Goal: Information Seeking & Learning: Learn about a topic

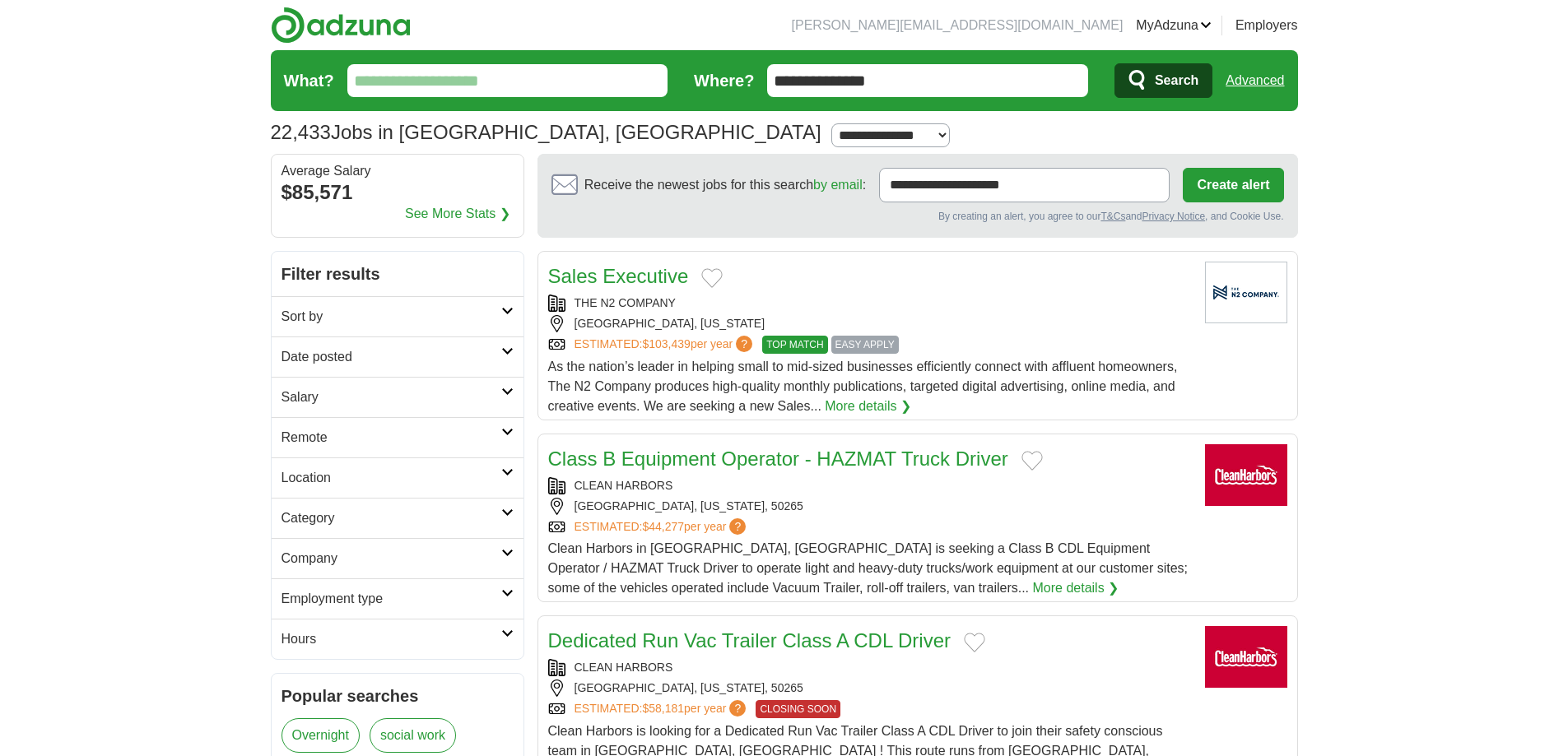
click at [365, 406] on h2 "Salary" at bounding box center [391, 397] width 220 height 19
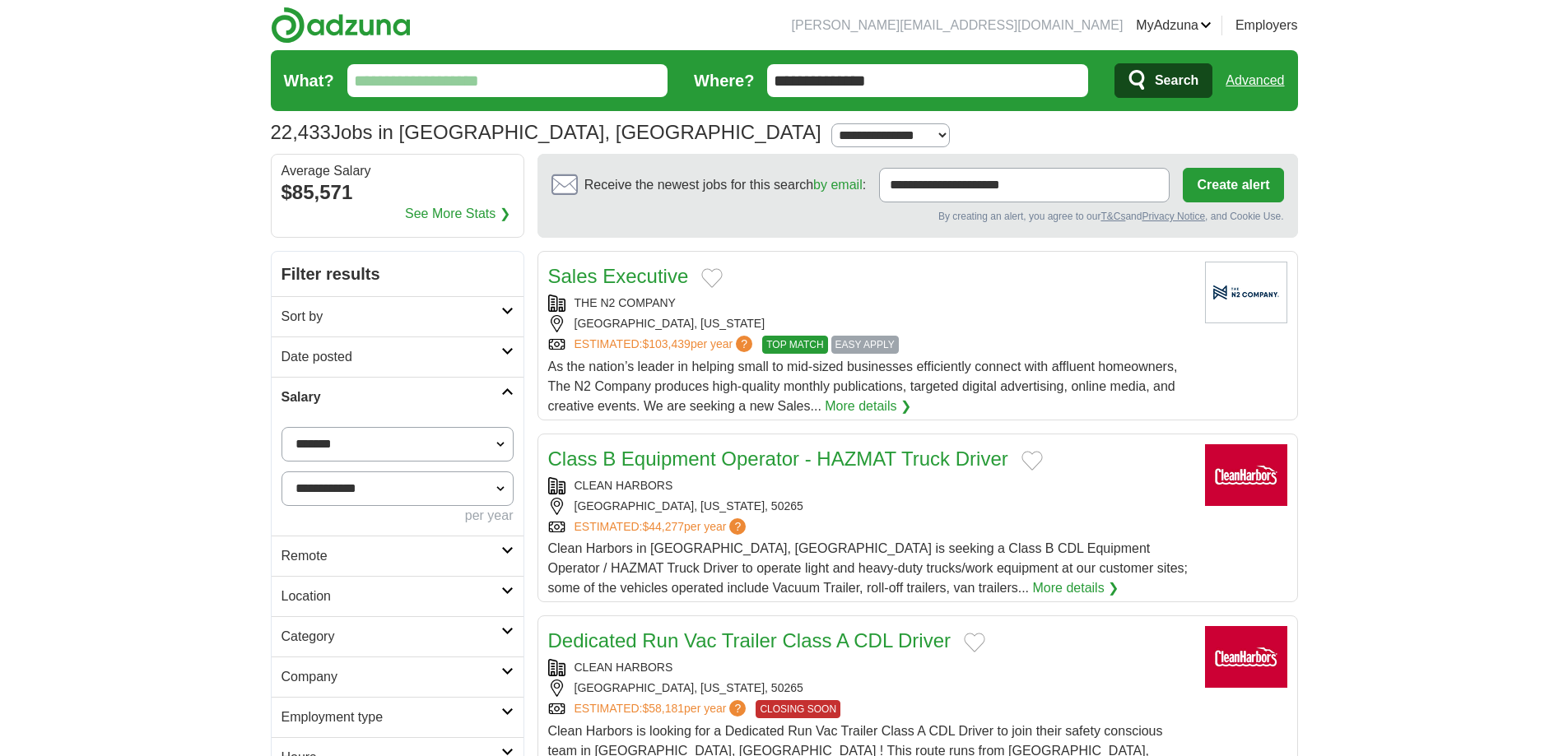
click at [448, 445] on select "**********" at bounding box center [397, 444] width 232 height 34
click at [478, 431] on select "**********" at bounding box center [397, 444] width 232 height 34
click at [498, 455] on select "**********" at bounding box center [397, 444] width 232 height 34
select select "******"
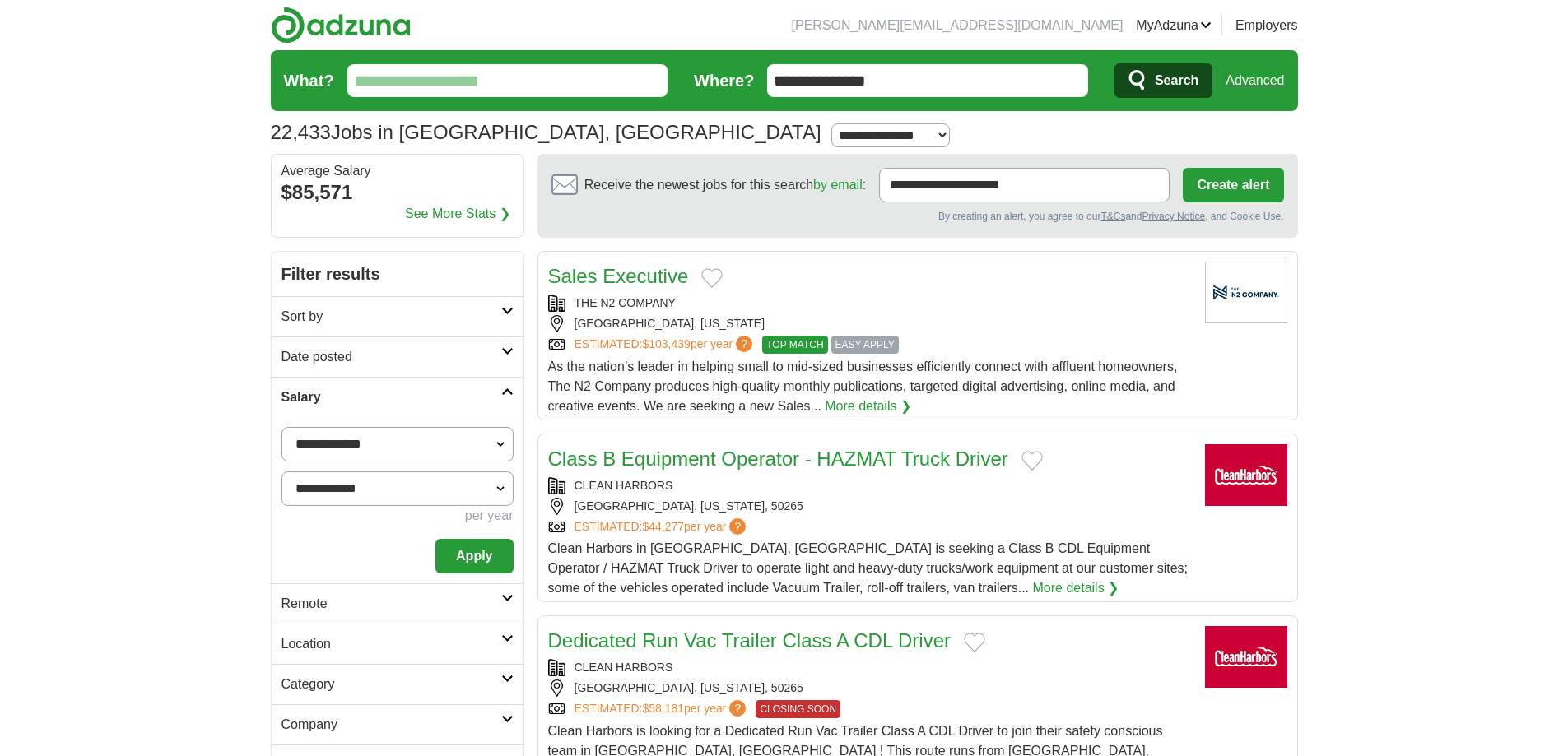
click at [281, 427] on select "**********" at bounding box center [397, 444] width 232 height 34
click at [482, 545] on button "Apply" at bounding box center [473, 556] width 77 height 34
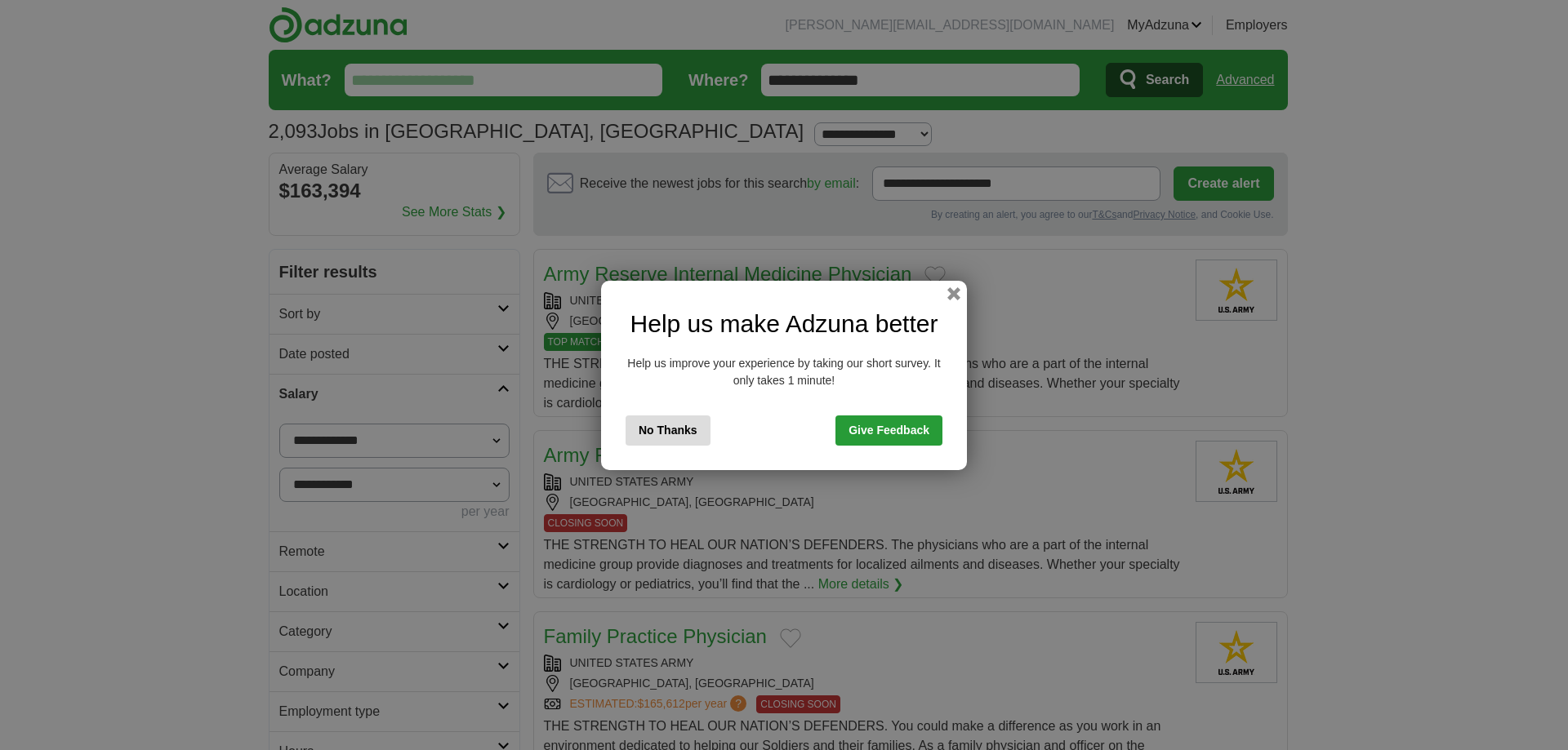
click at [952, 301] on div "Help us make Adzuna better Help us improve your experience by taking our short …" at bounding box center [784, 375] width 366 height 189
click at [953, 296] on button "button" at bounding box center [954, 294] width 13 height 13
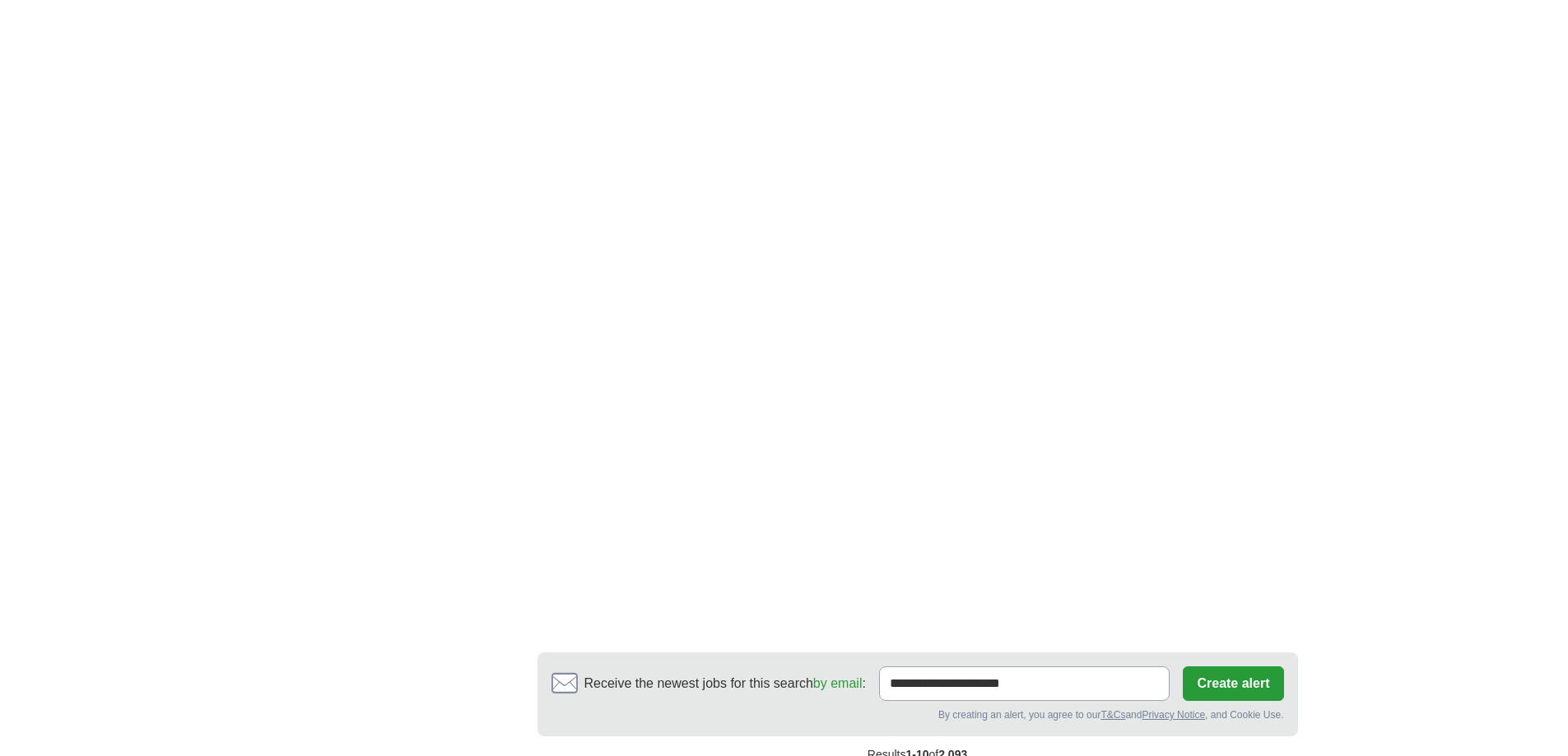
scroll to position [2570, 0]
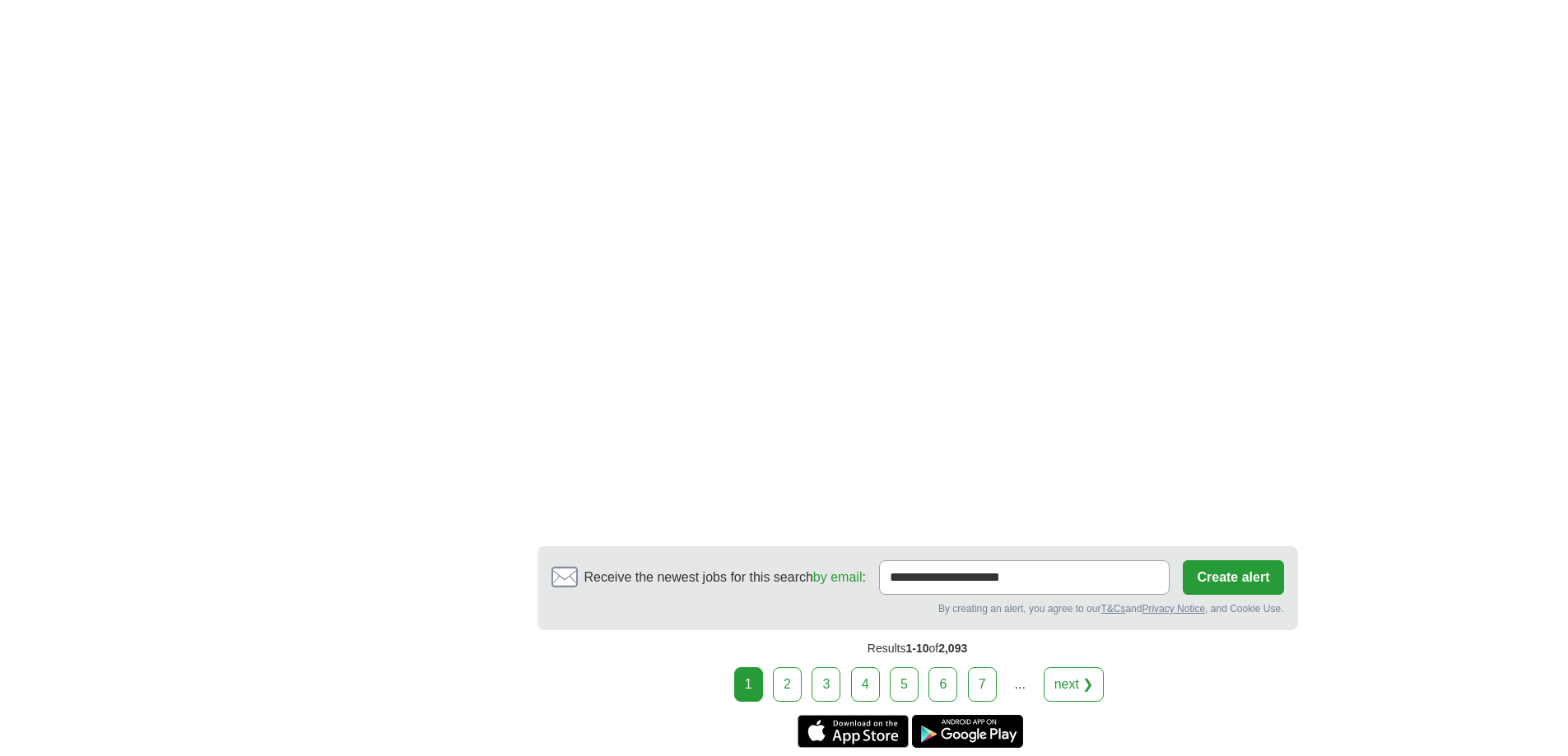
click at [1069, 670] on link "next ❯" at bounding box center [1074, 684] width 61 height 34
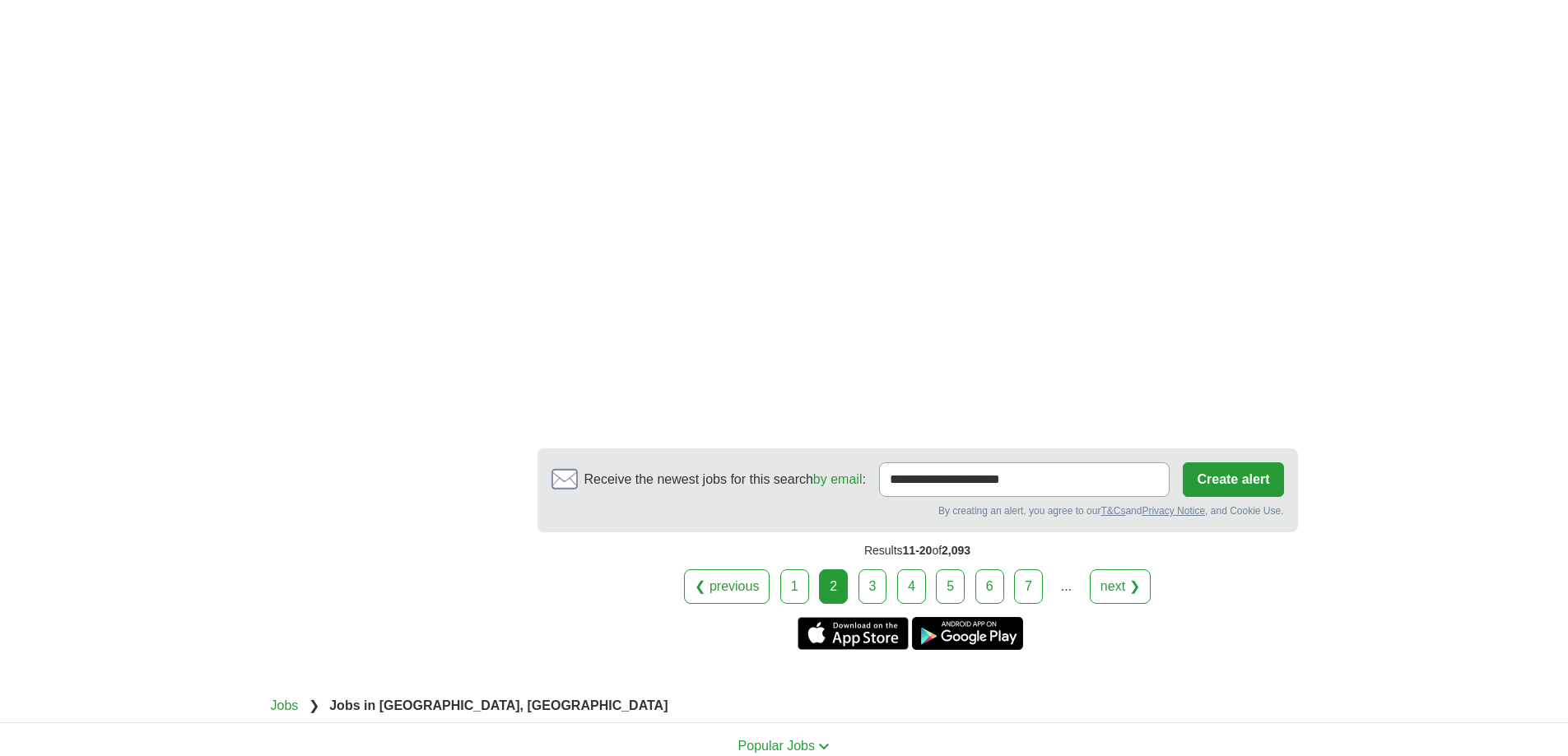
scroll to position [2685, 0]
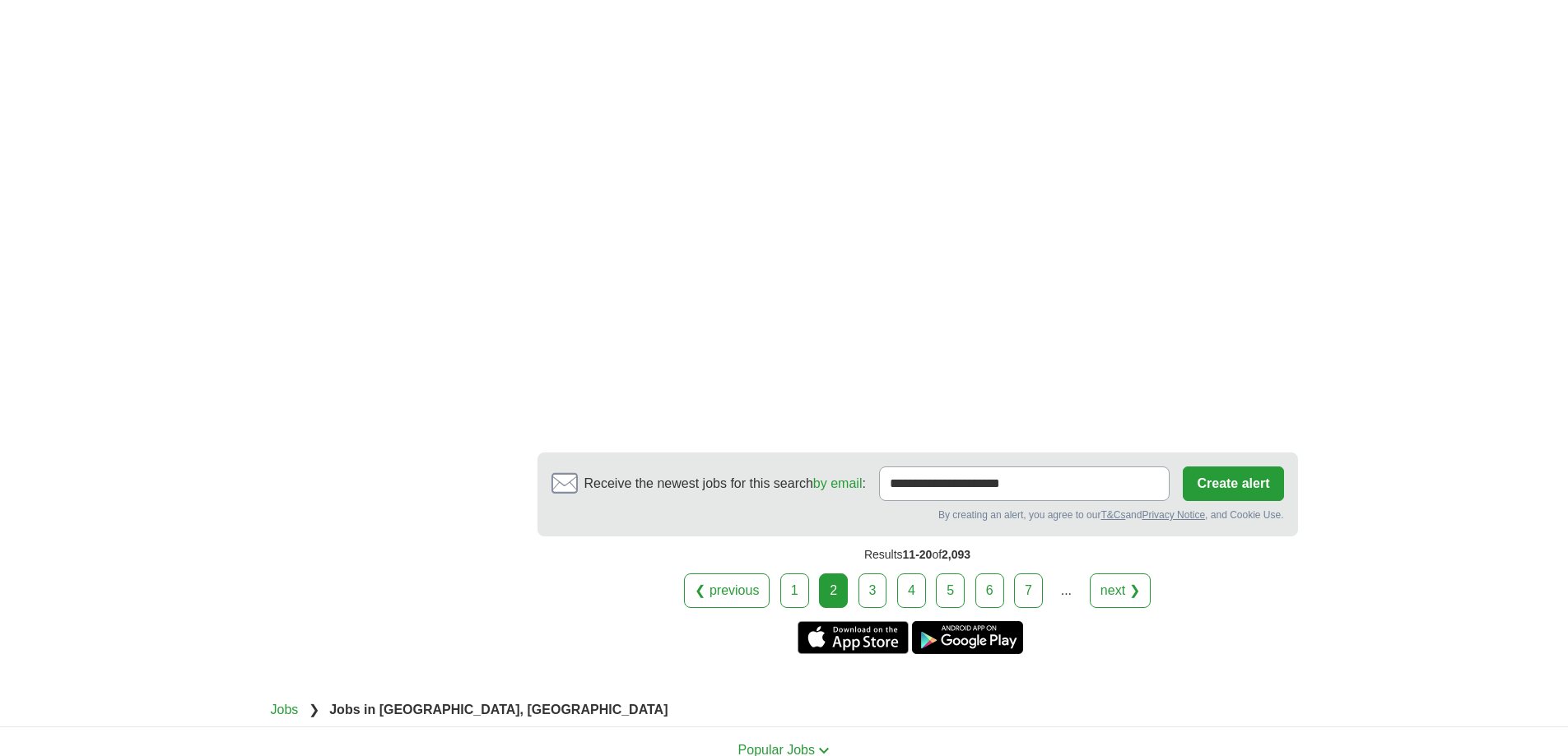
click at [1102, 603] on link "next ❯" at bounding box center [1120, 591] width 61 height 34
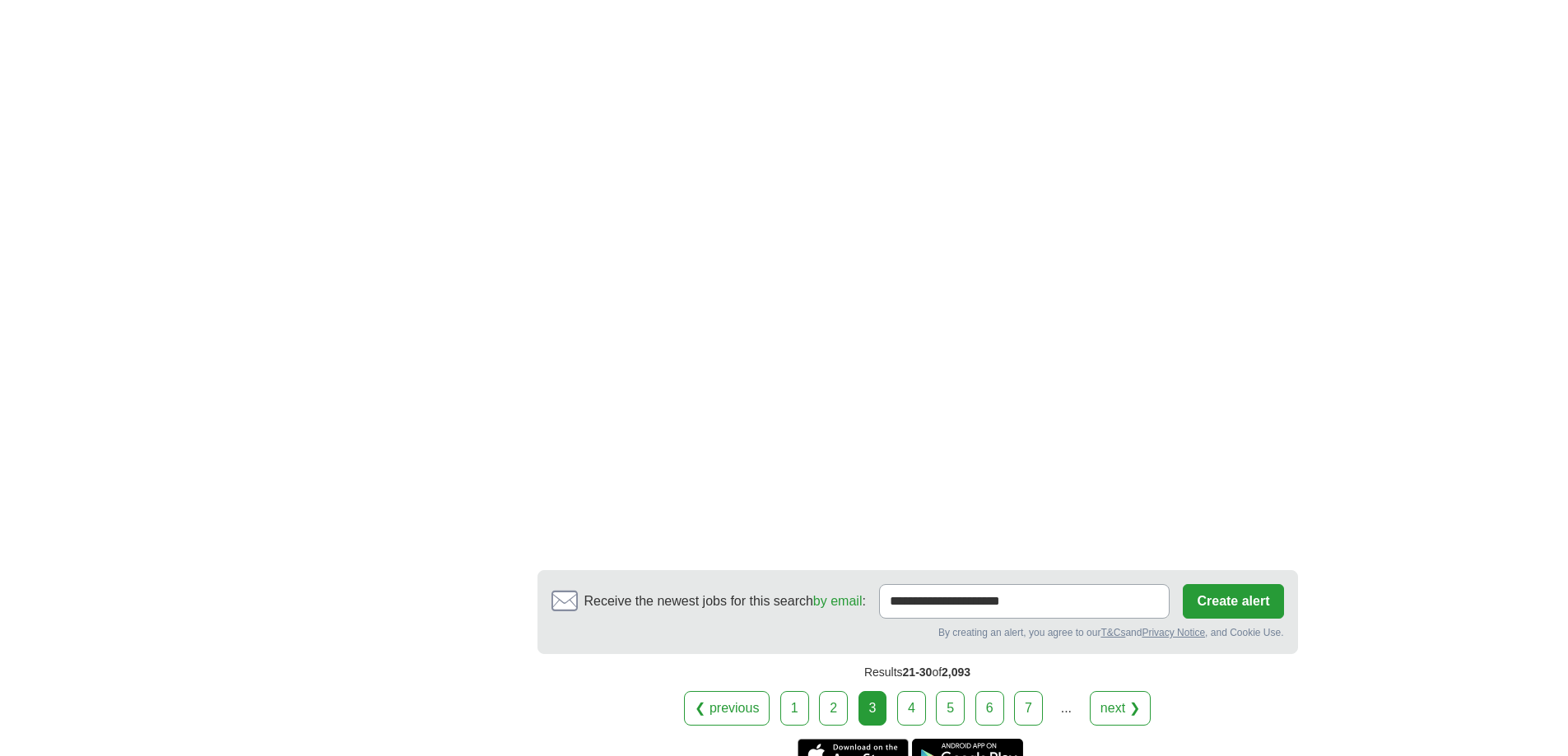
scroll to position [2684, 0]
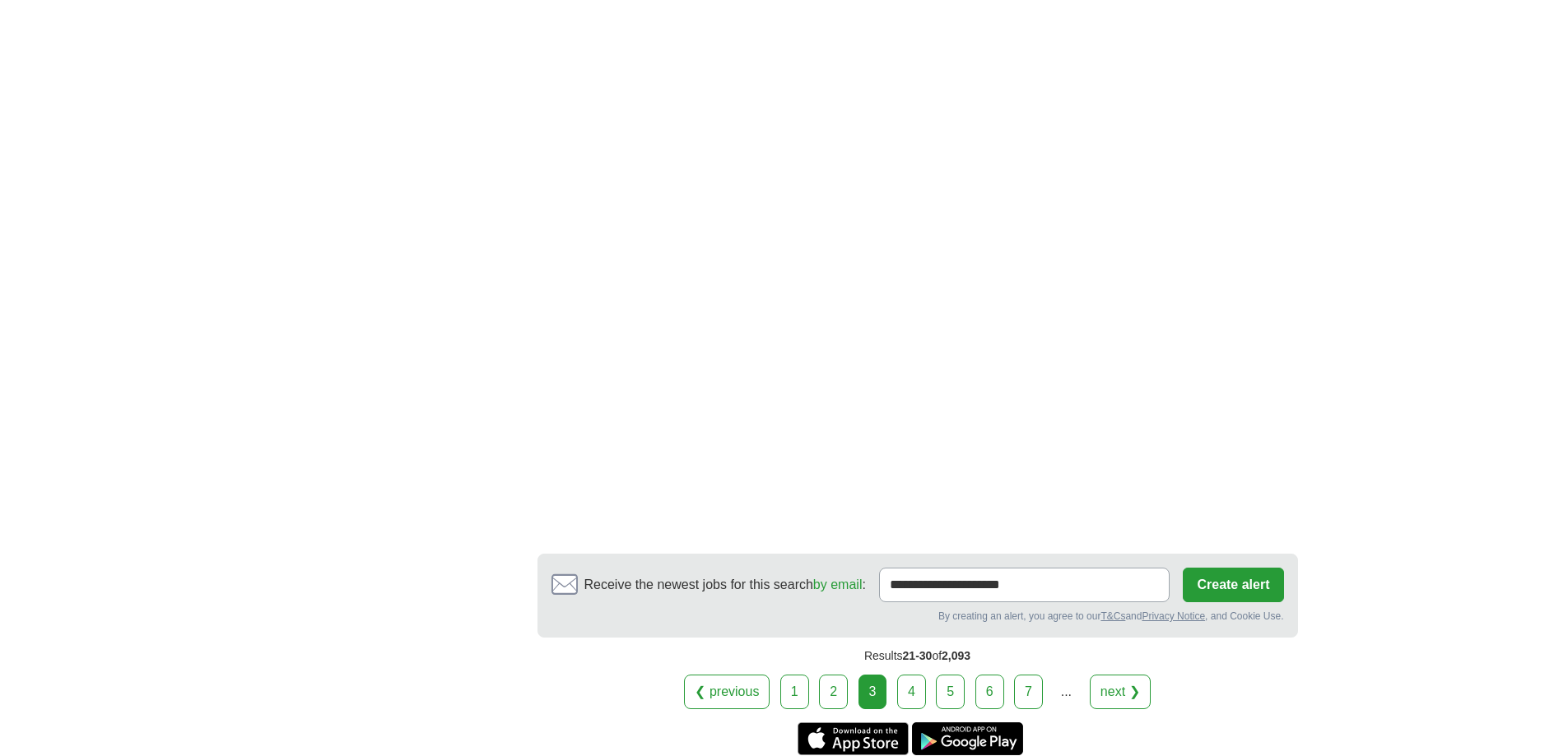
click at [1123, 675] on link "next ❯" at bounding box center [1120, 691] width 61 height 34
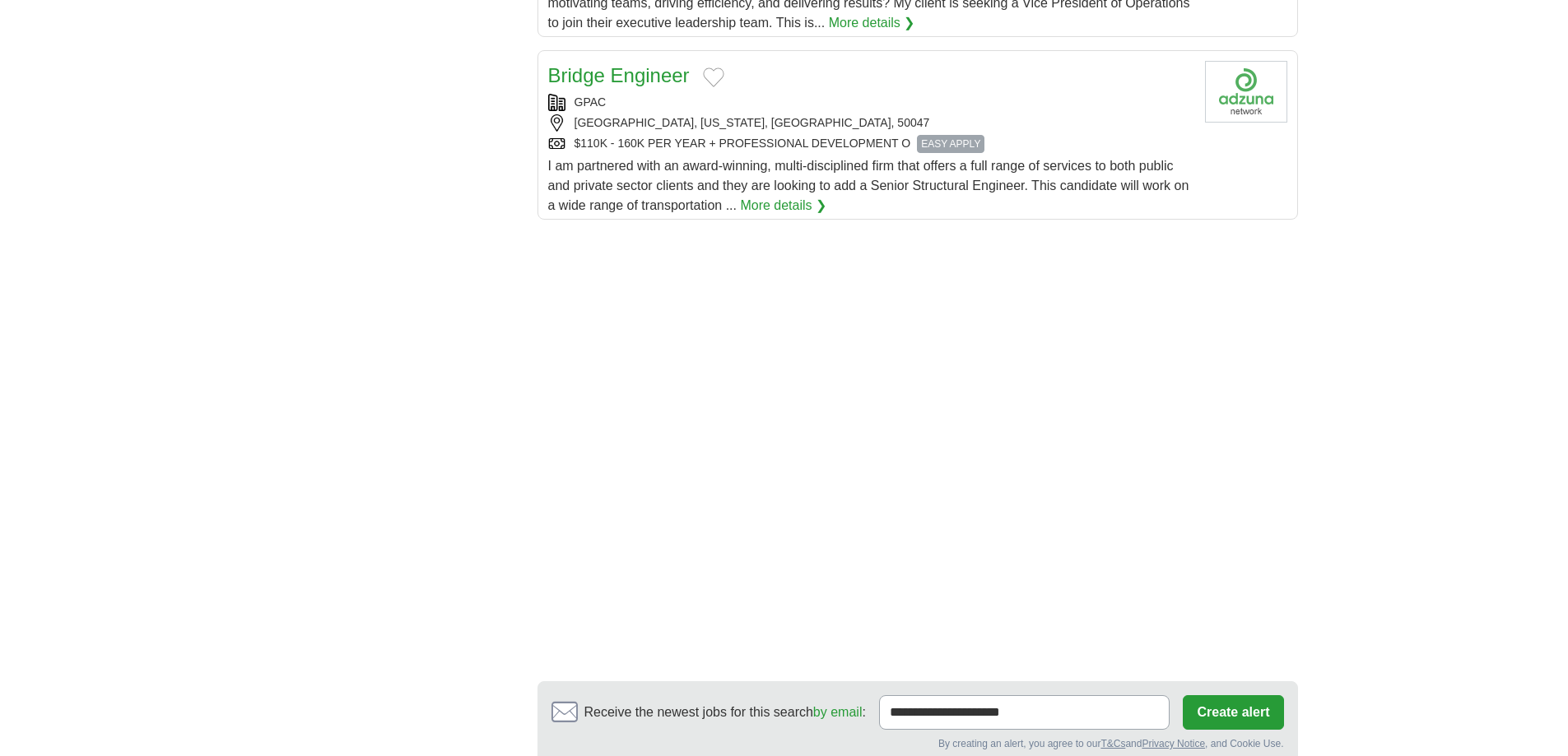
scroll to position [2141, 0]
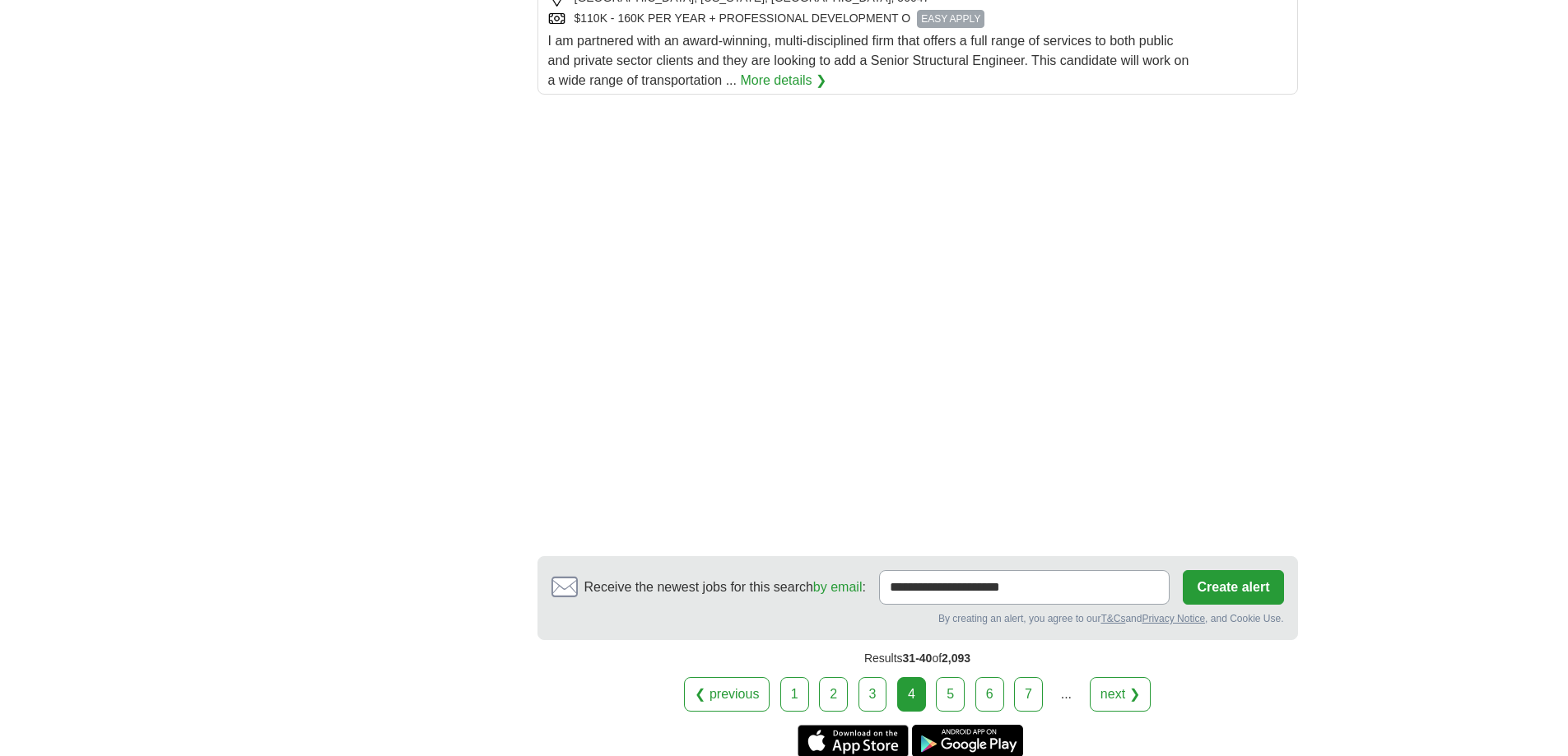
click at [1136, 677] on link "next ❯" at bounding box center [1120, 694] width 61 height 34
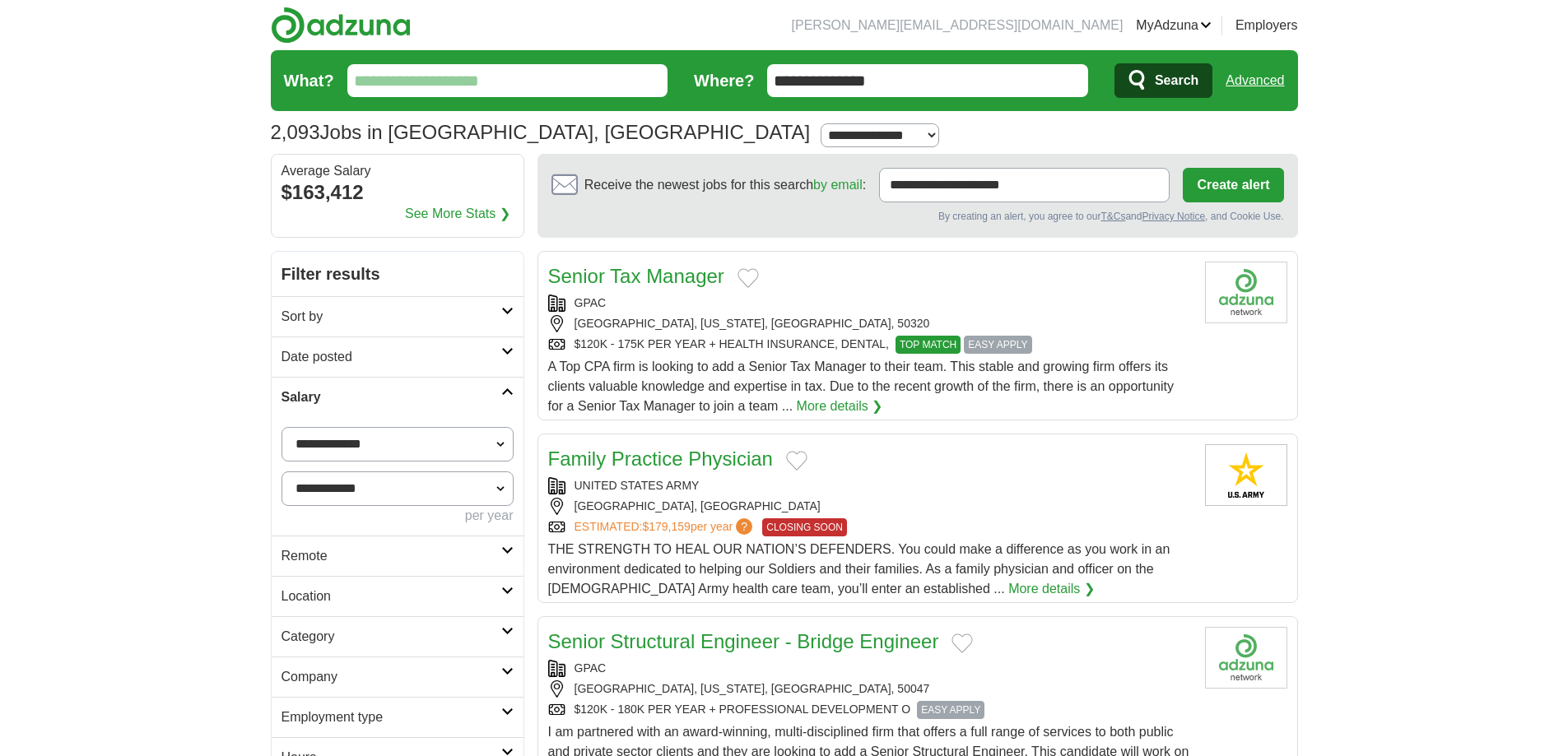
click at [434, 636] on h2 "Category" at bounding box center [391, 637] width 220 height 19
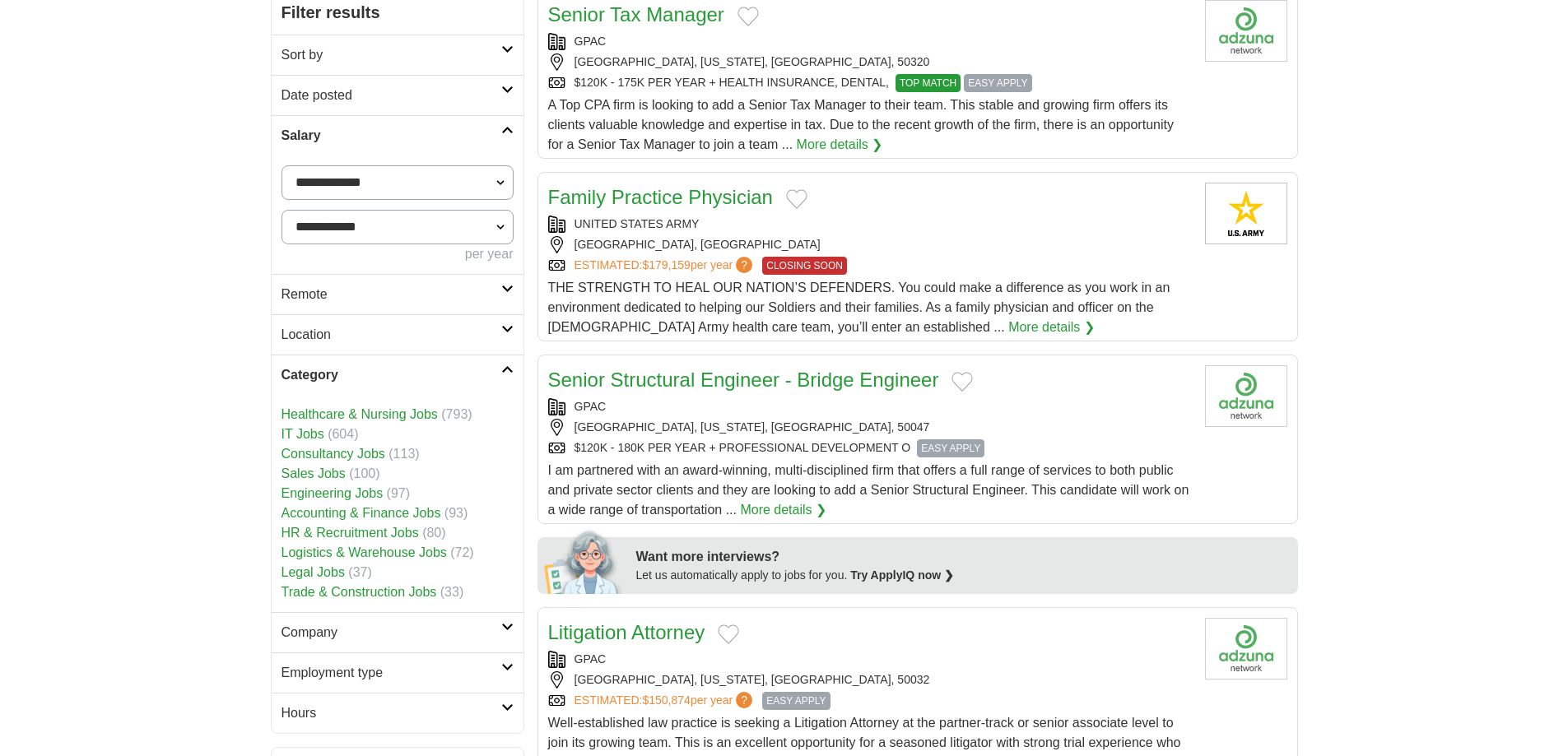
scroll to position [284, 0]
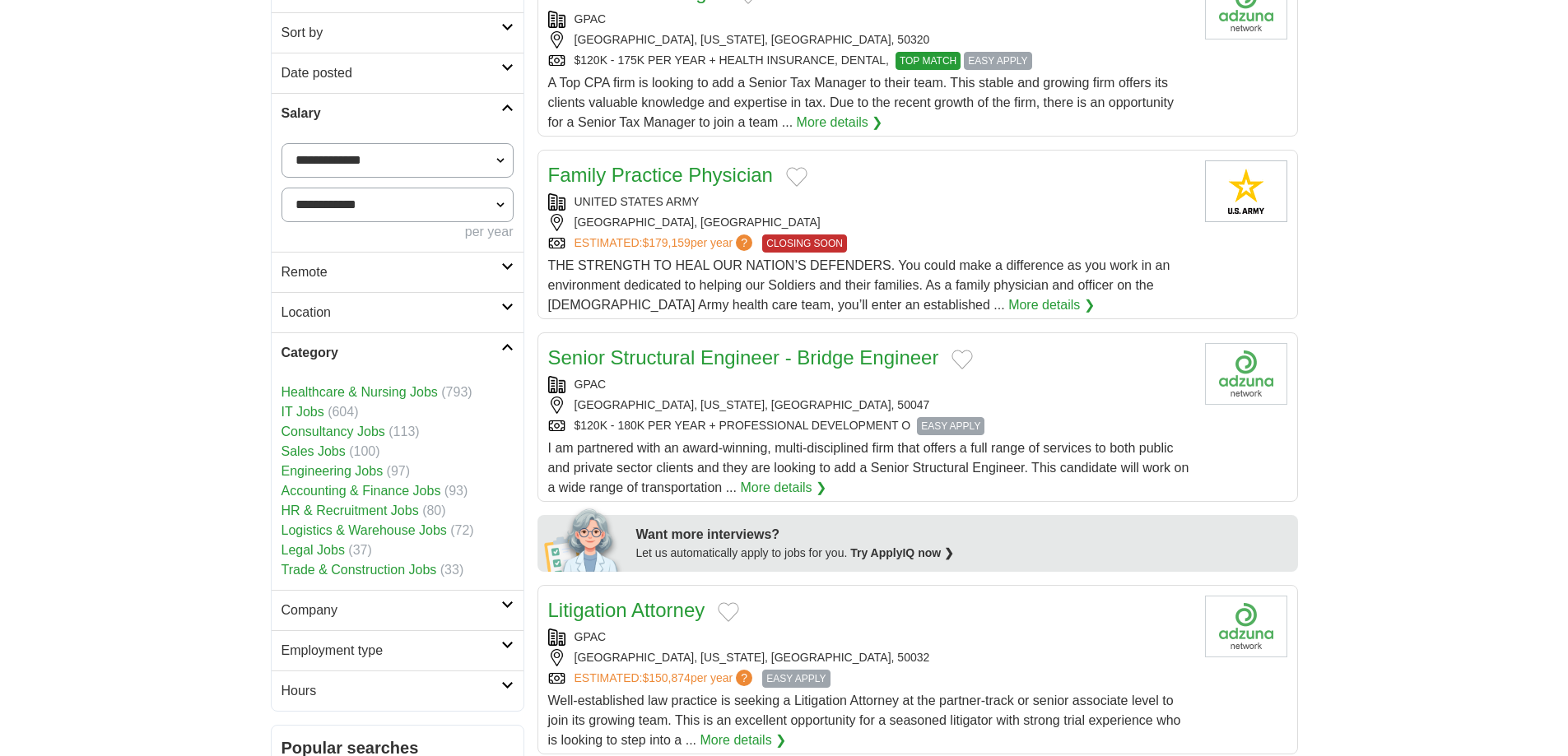
click at [366, 511] on link "HR & Recruitment Jobs" at bounding box center [349, 511] width 137 height 14
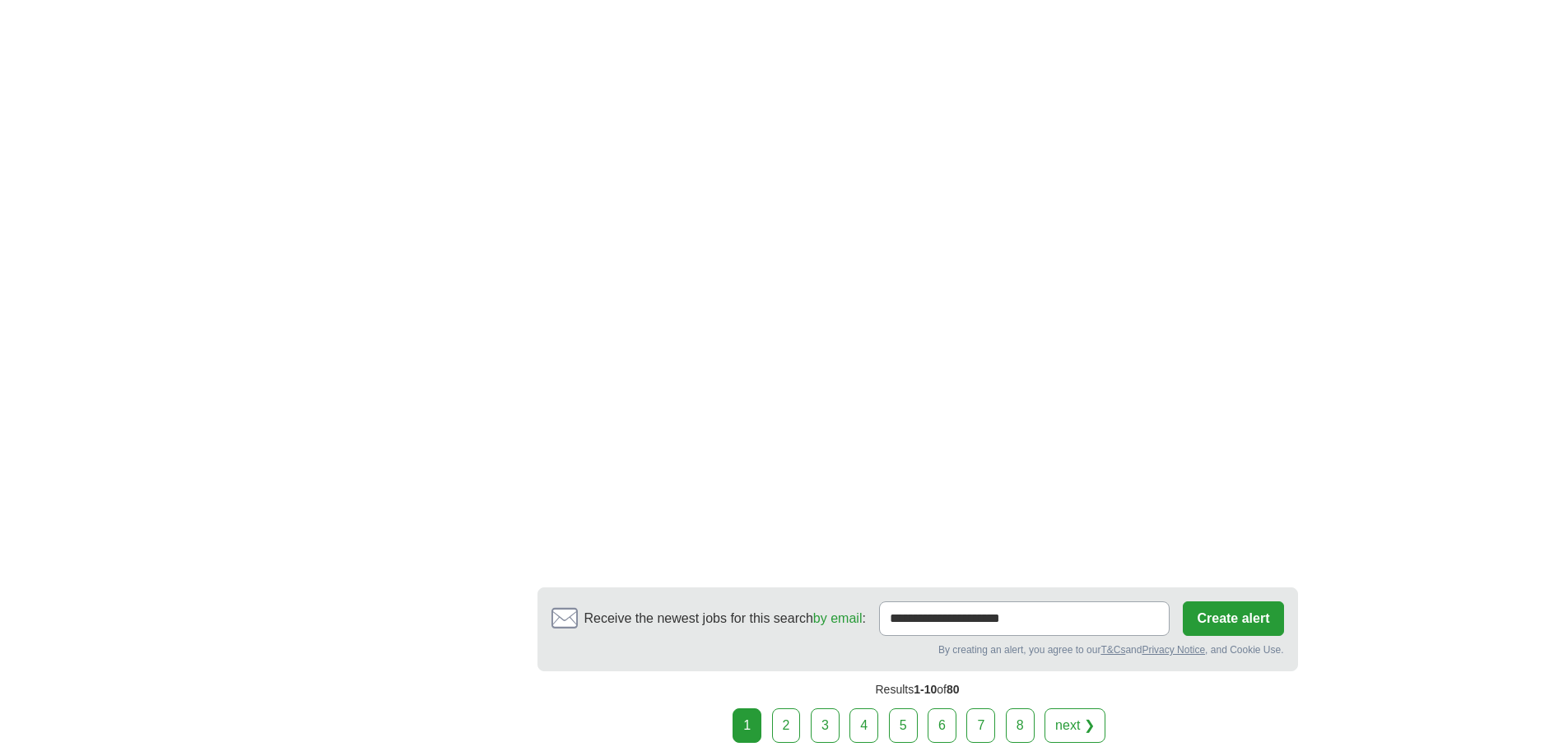
scroll to position [2509, 0]
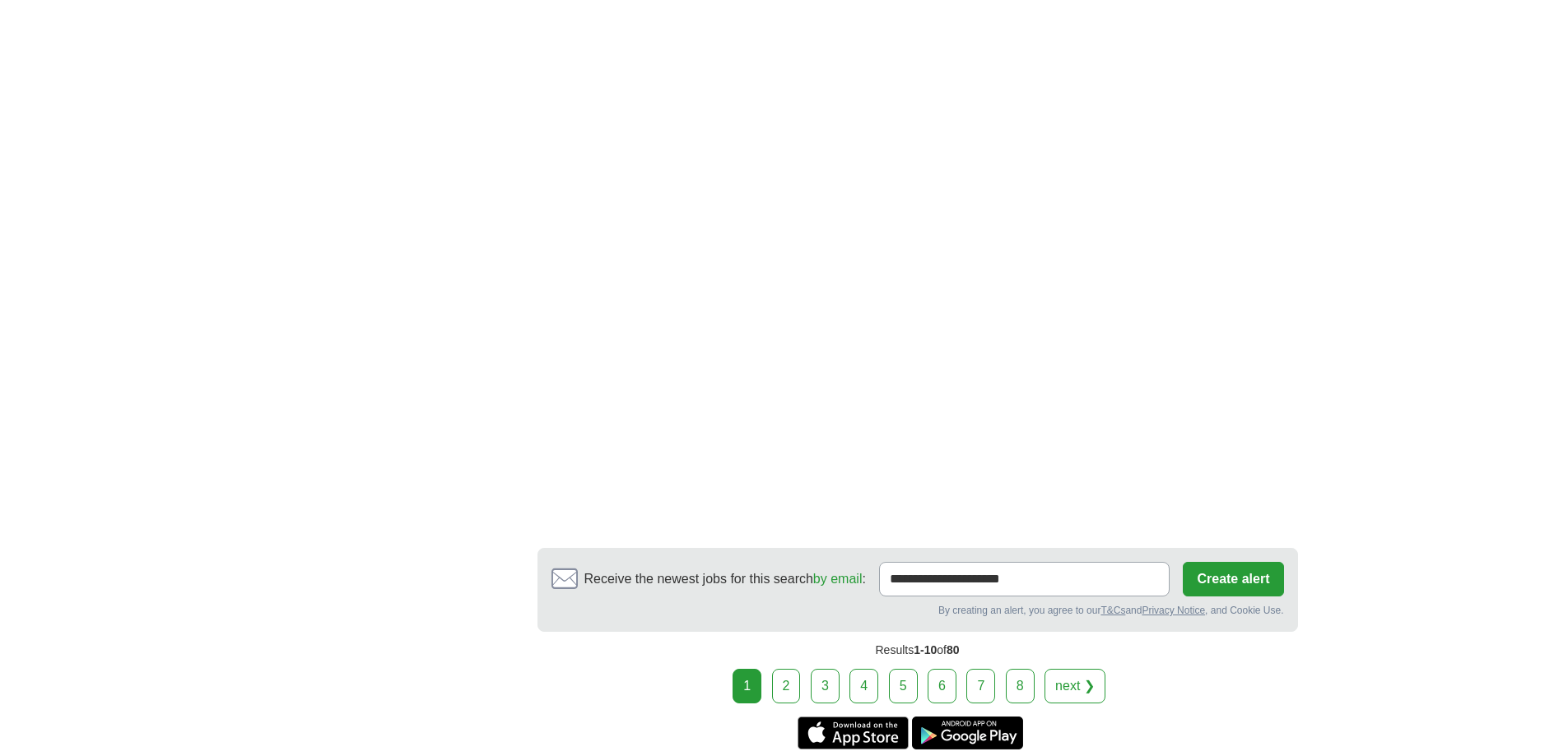
click at [1080, 676] on link "next ❯" at bounding box center [1075, 686] width 61 height 34
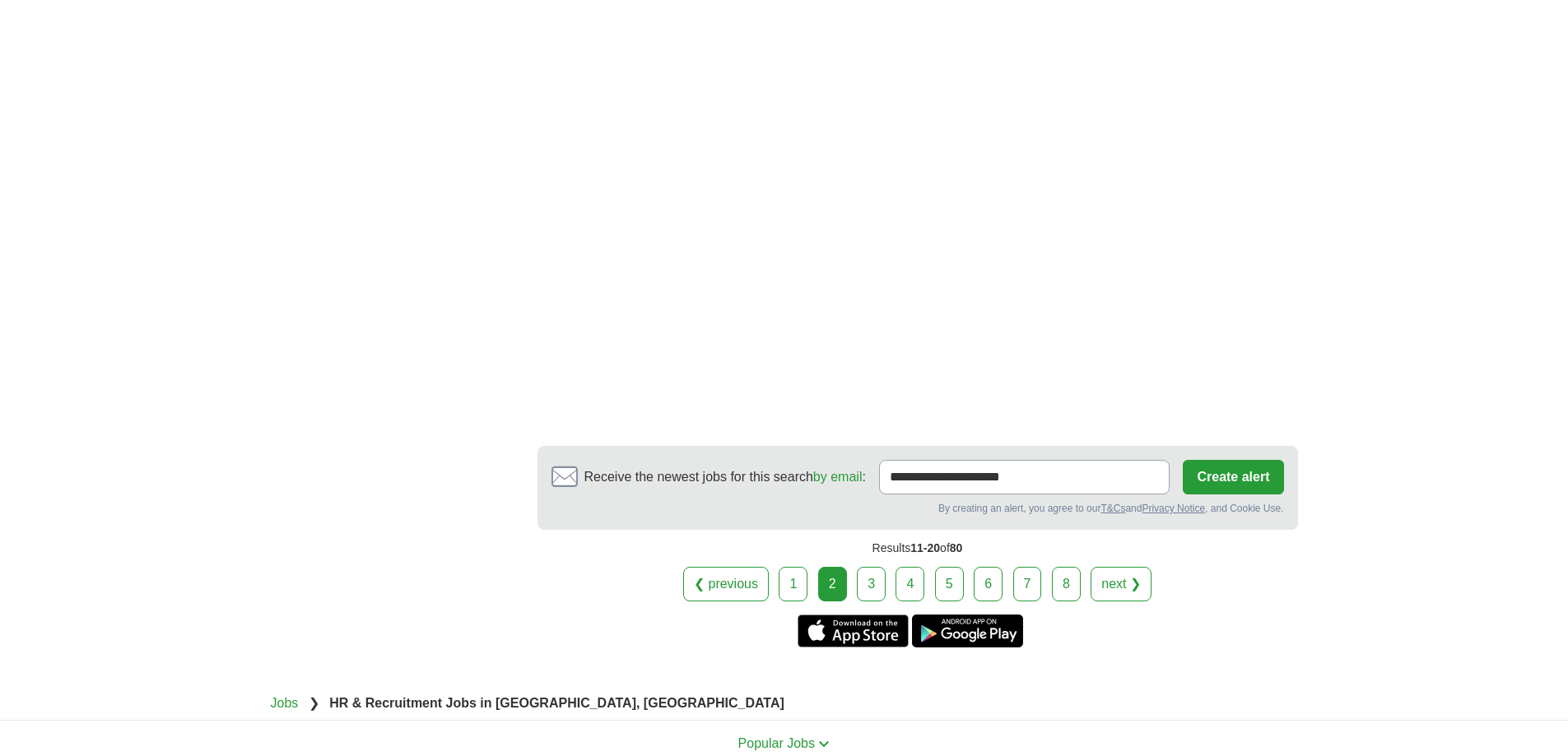
scroll to position [2728, 0]
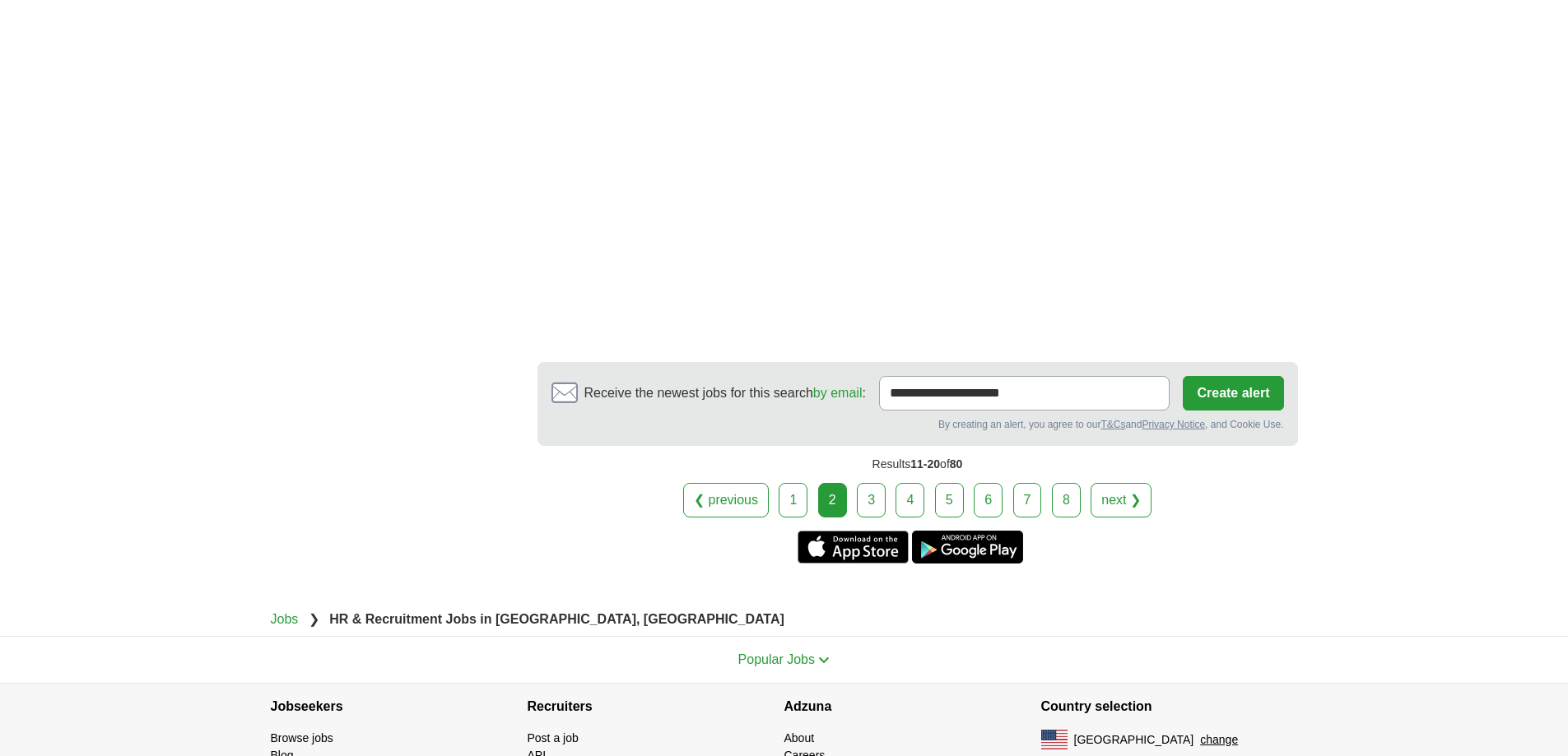
click at [1122, 483] on link "next ❯" at bounding box center [1121, 500] width 61 height 34
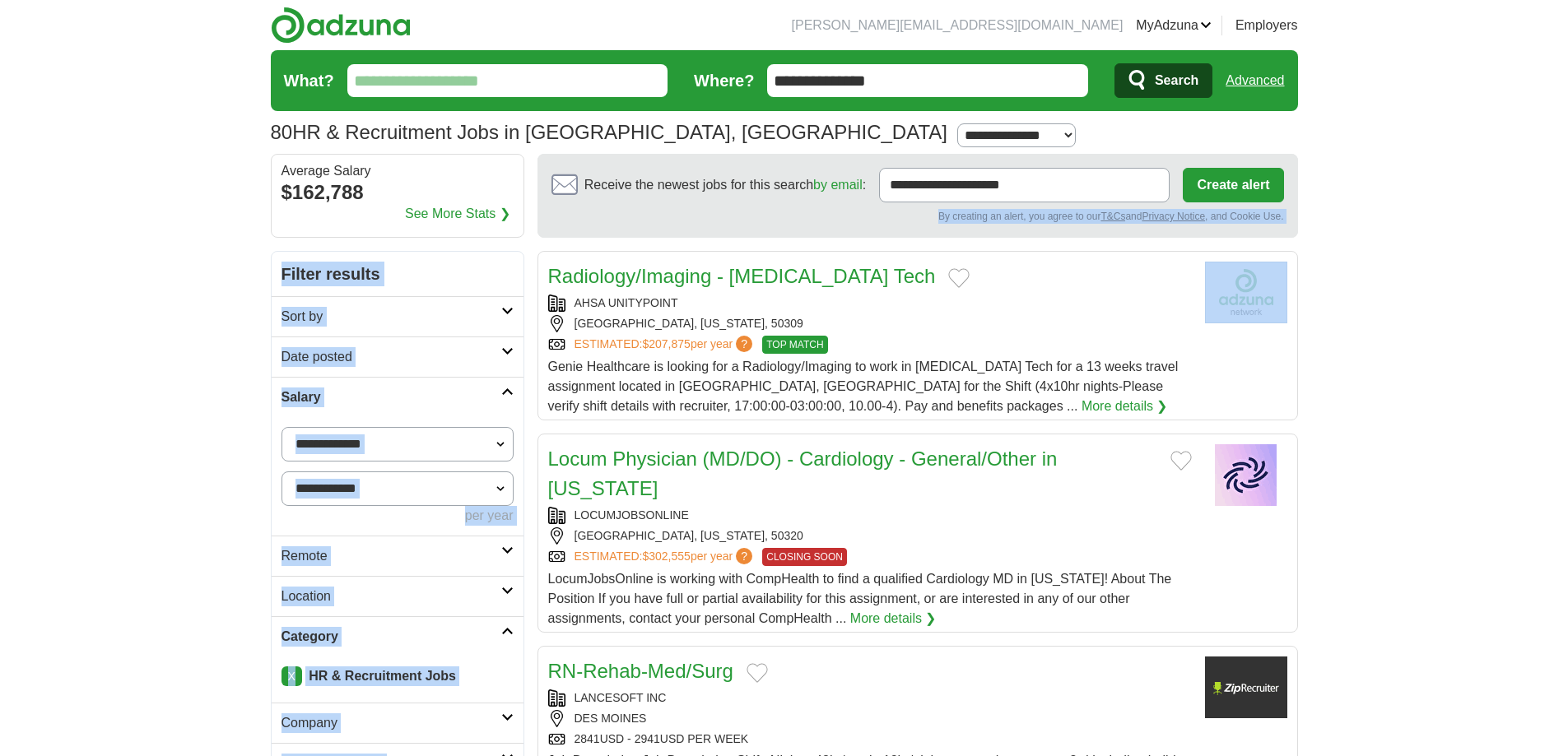
drag, startPoint x: 1414, startPoint y: 282, endPoint x: 1503, endPoint y: 168, distance: 144.6
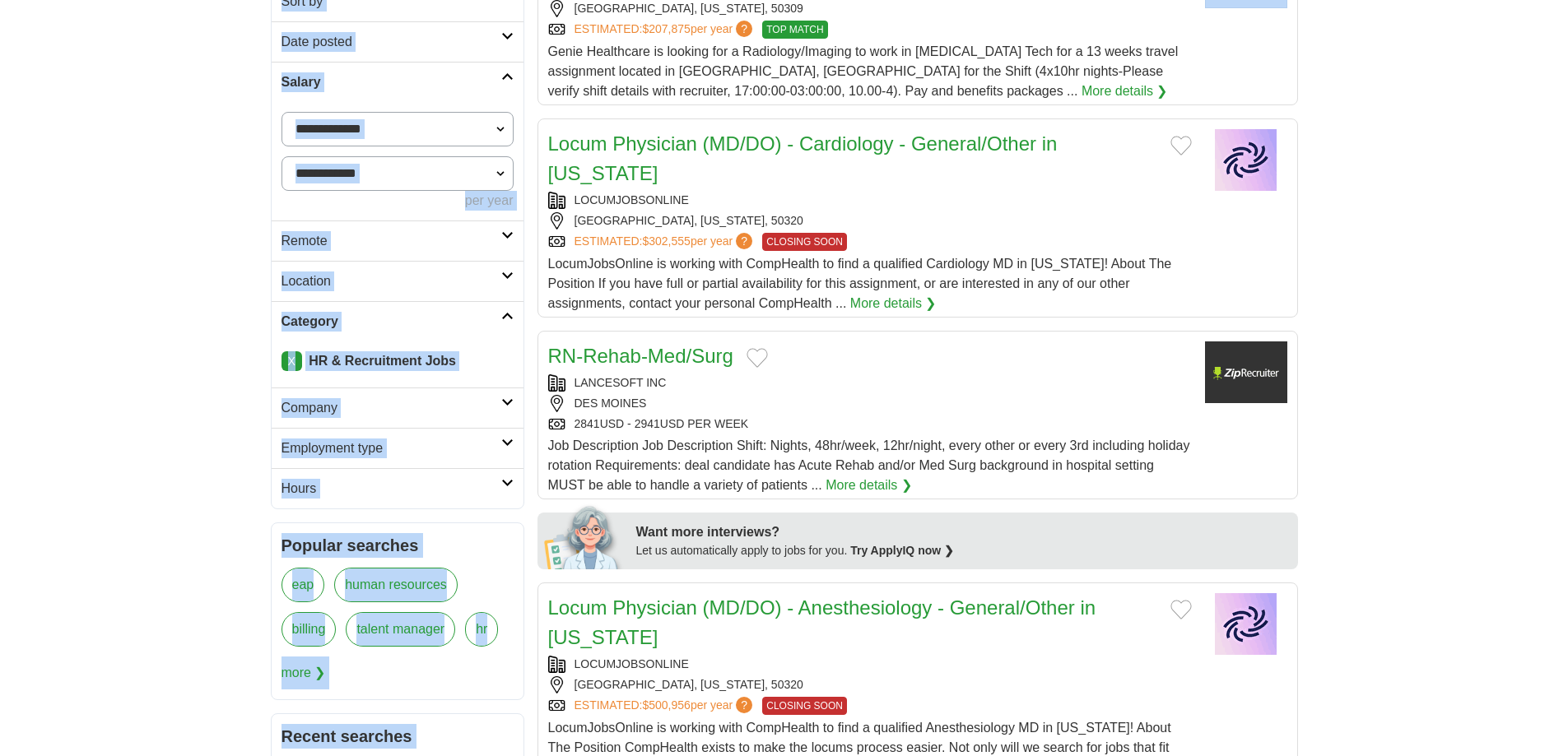
scroll to position [369, 0]
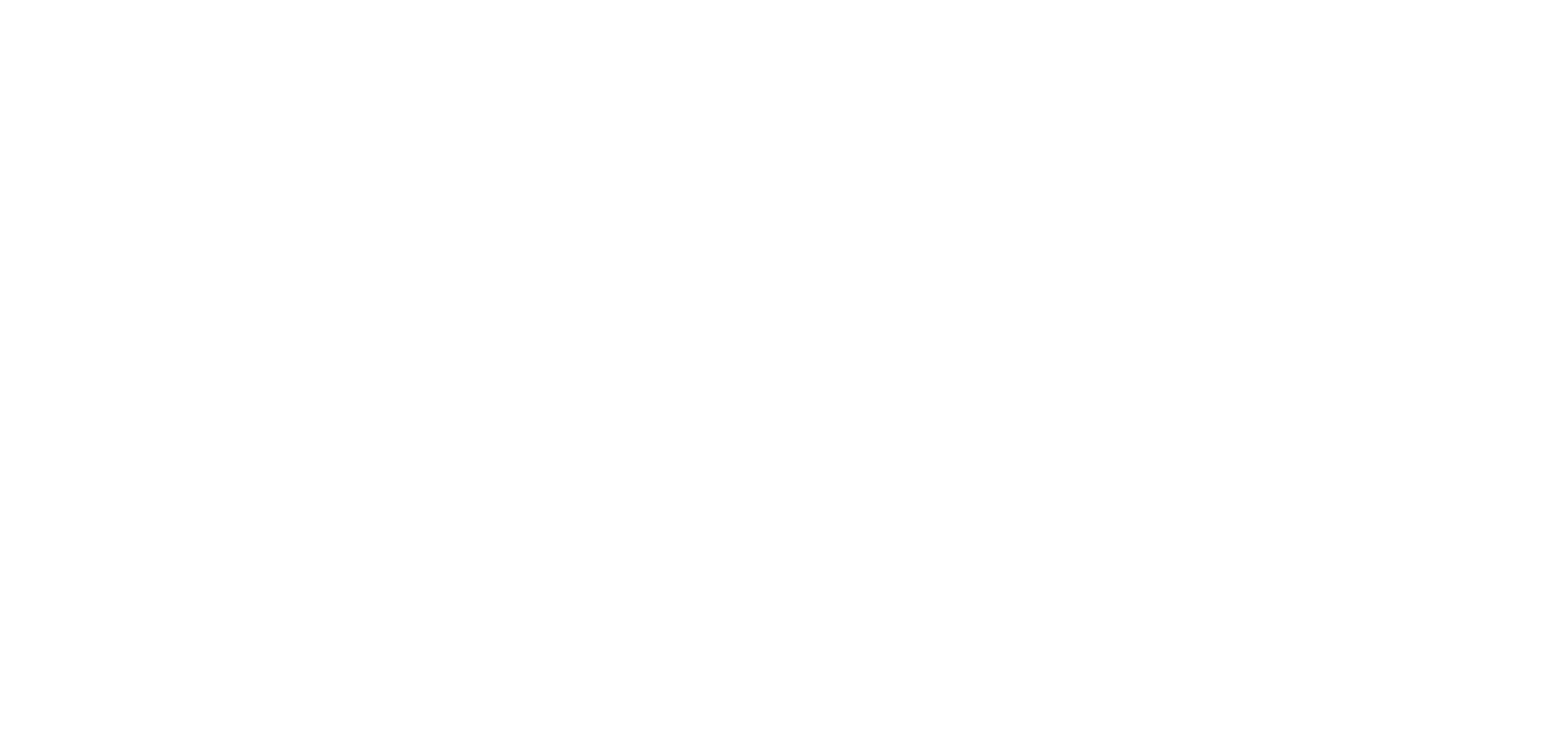
scroll to position [2615, 0]
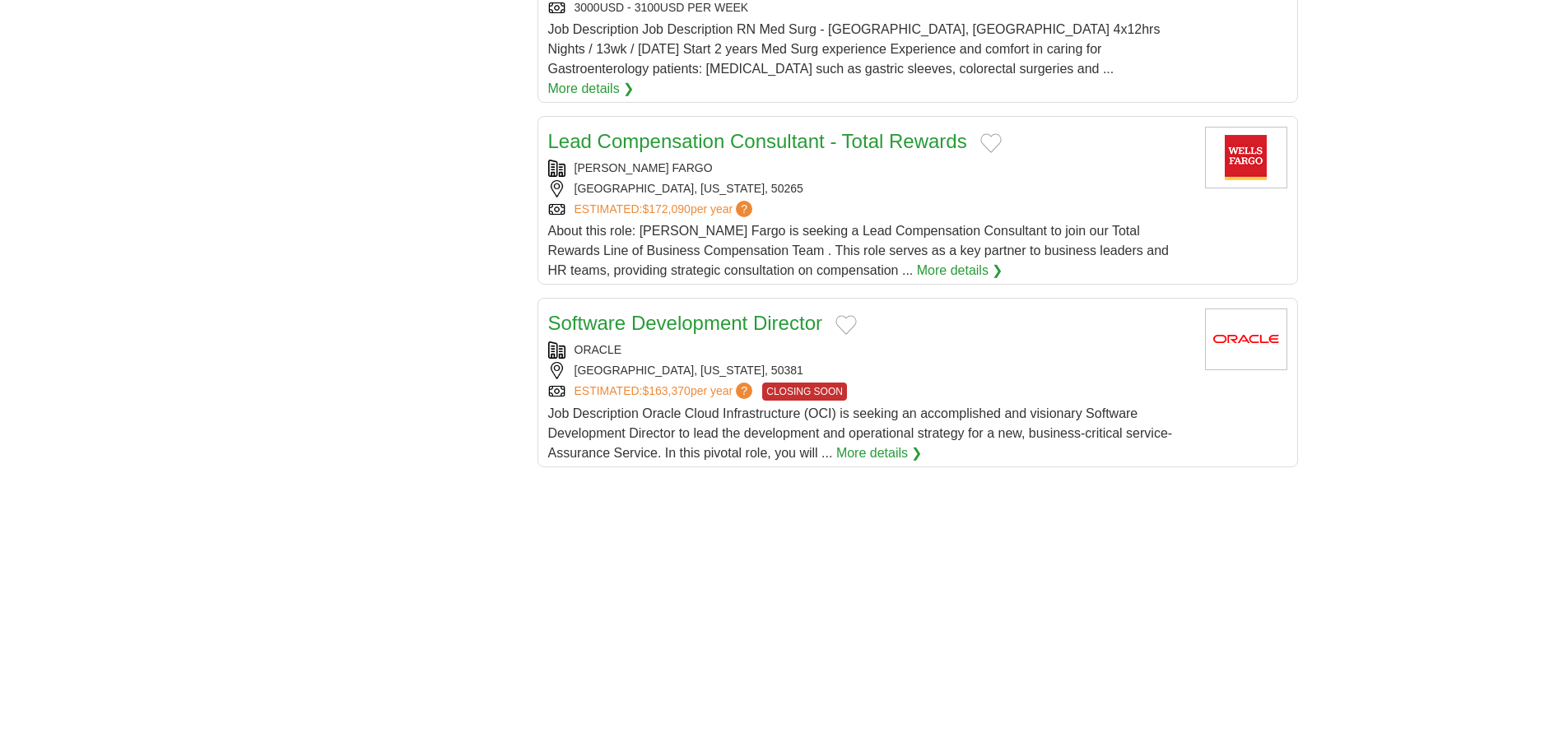
scroll to position [2802, 0]
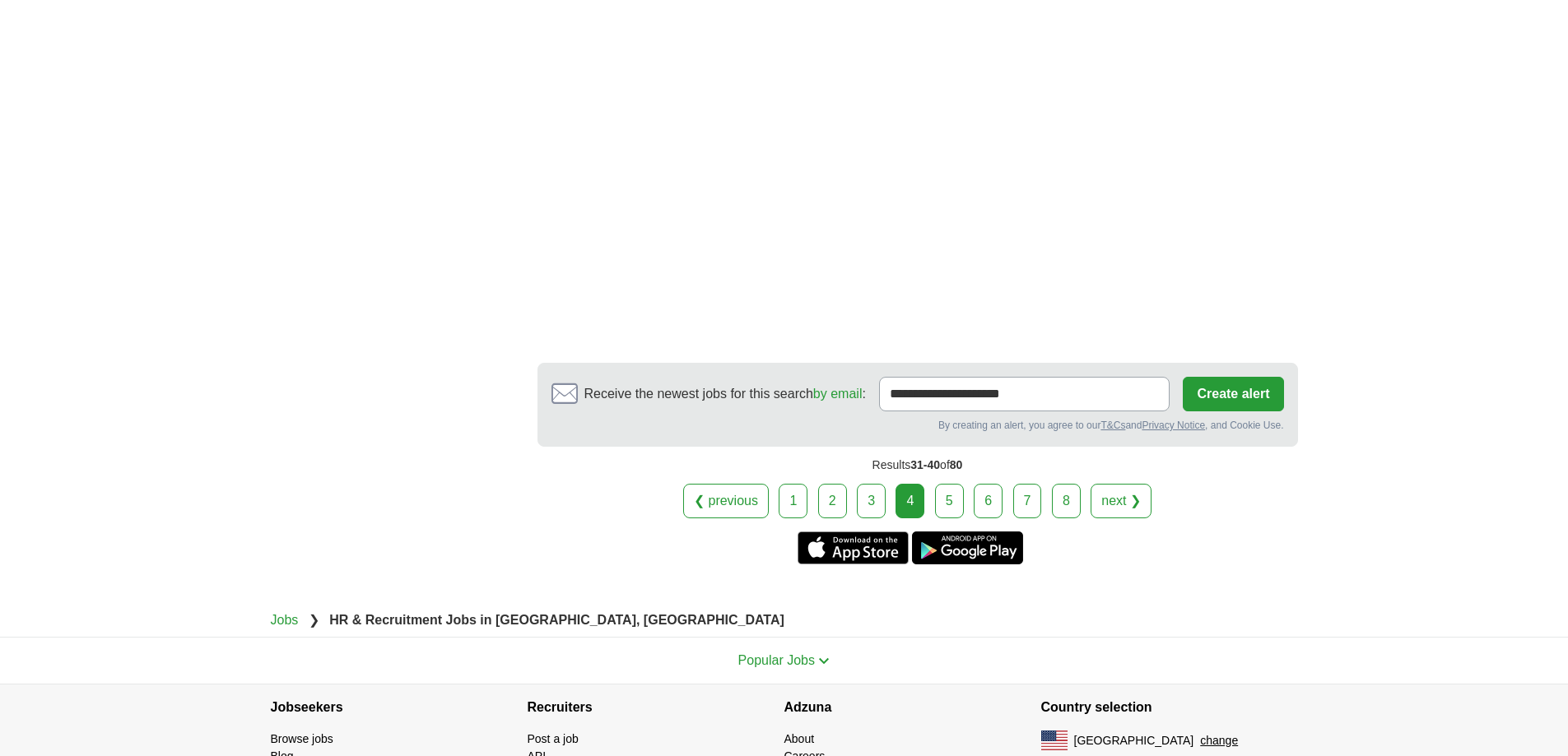
click at [1101, 484] on link "next ❯" at bounding box center [1121, 500] width 61 height 34
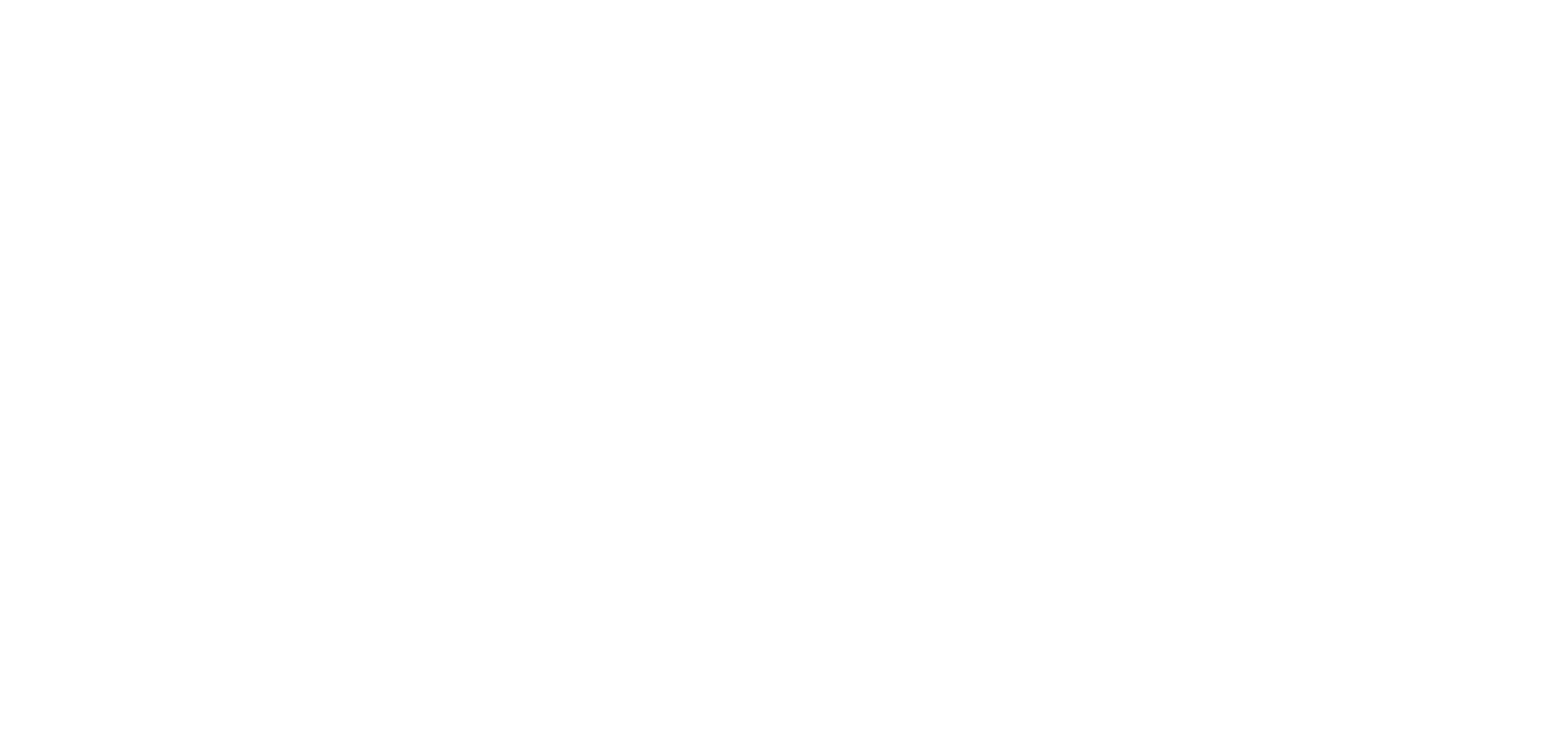
scroll to position [2810, 0]
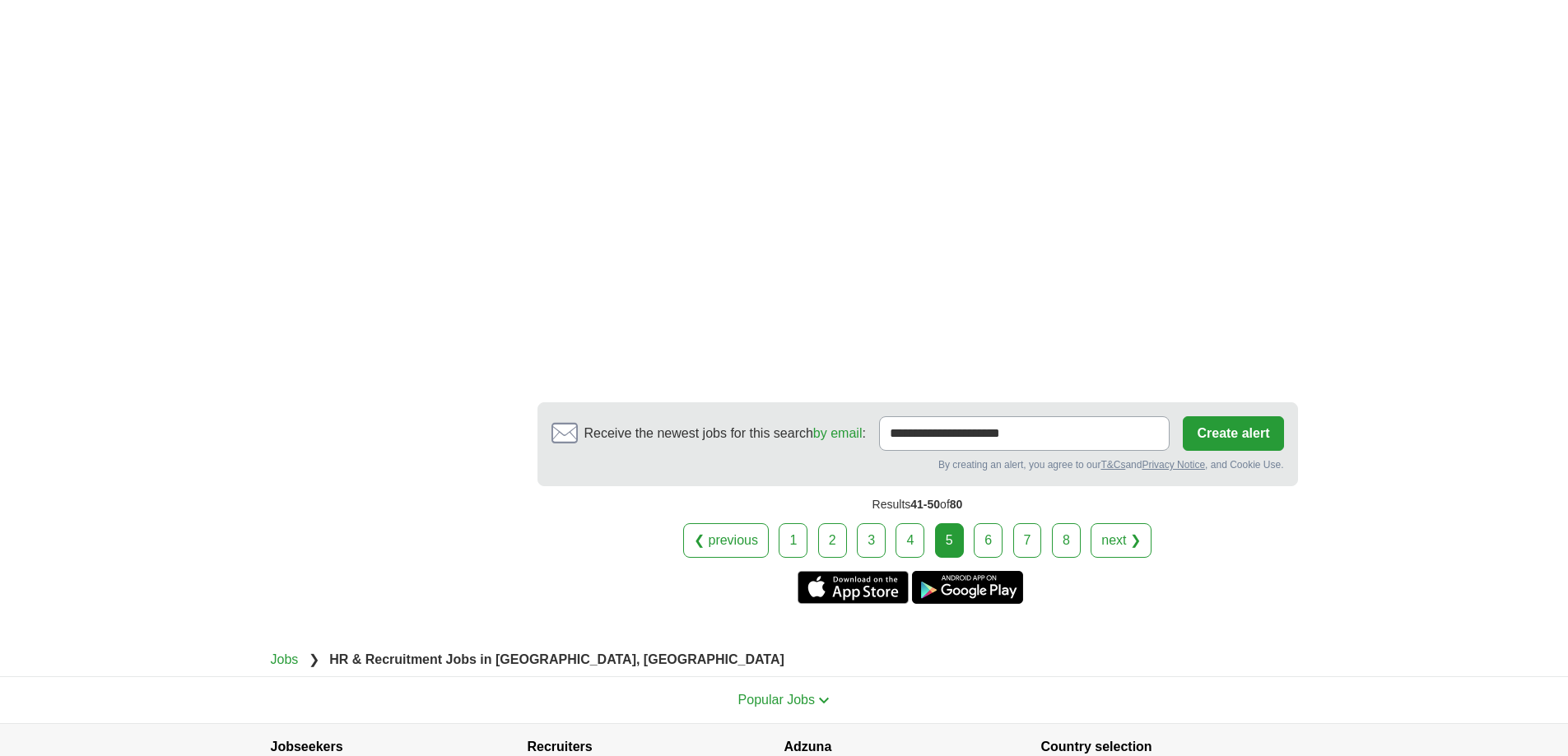
click at [1107, 523] on link "next ❯" at bounding box center [1121, 540] width 61 height 34
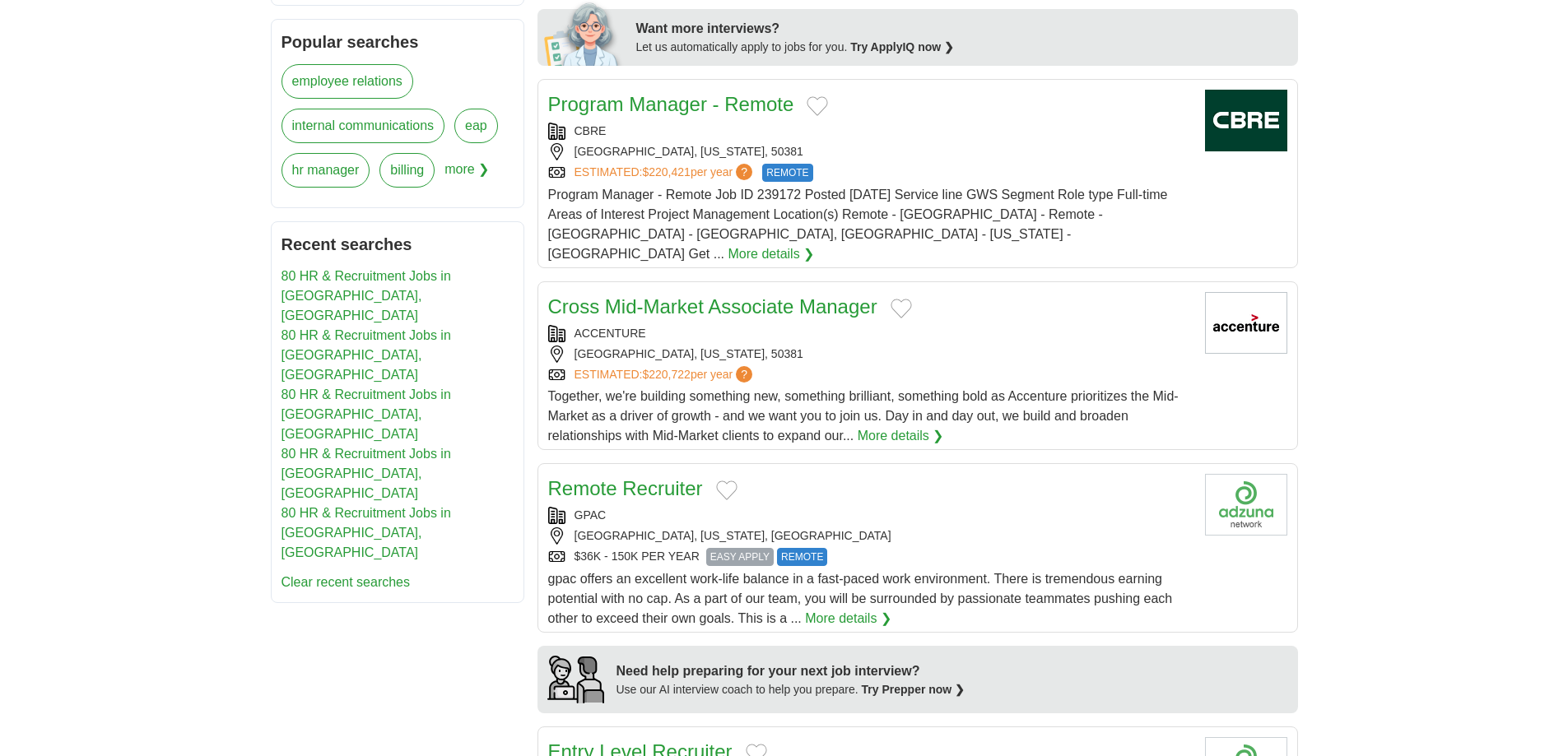
scroll to position [851, 0]
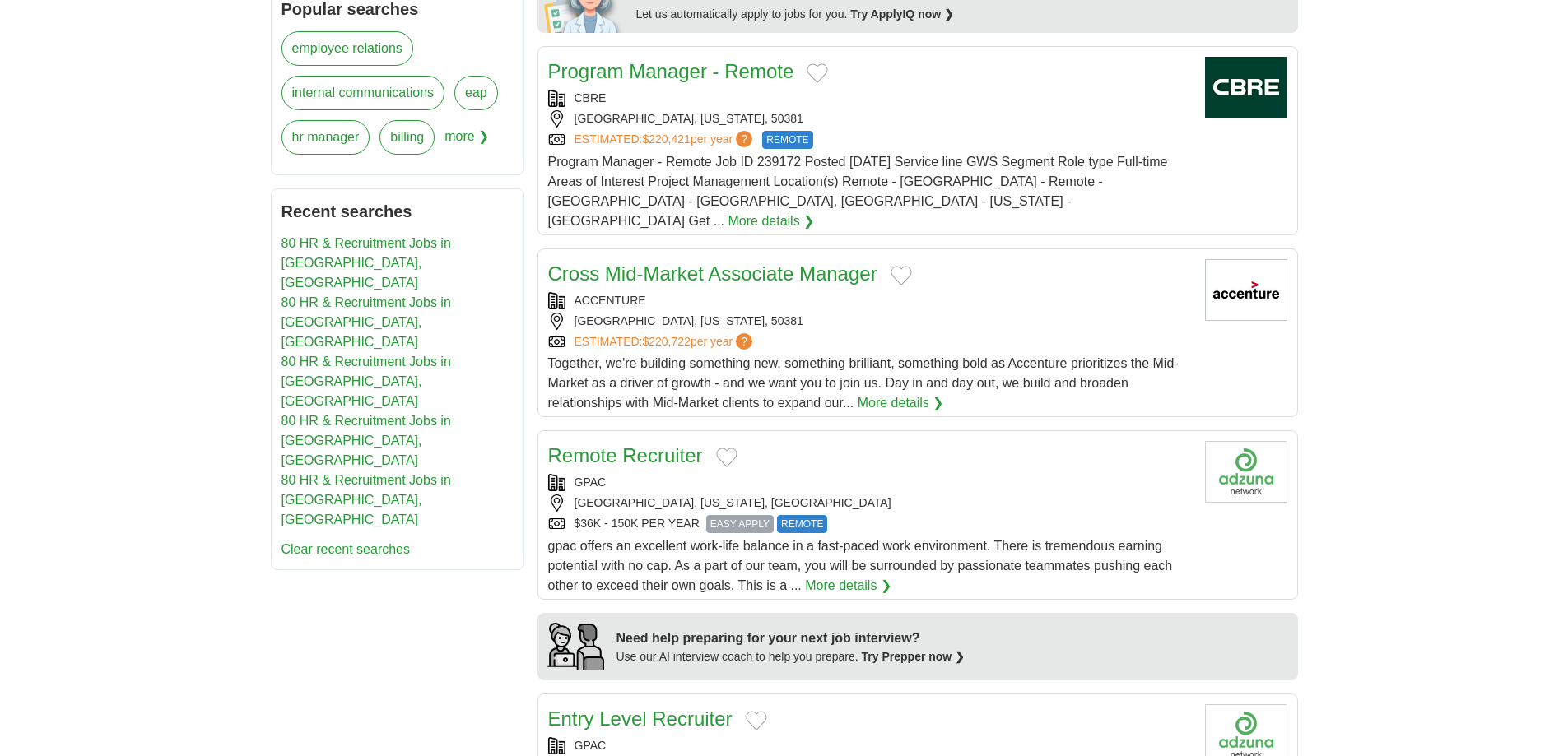
click at [827, 263] on link "Cross Mid-Market Associate Manager" at bounding box center [713, 273] width 329 height 22
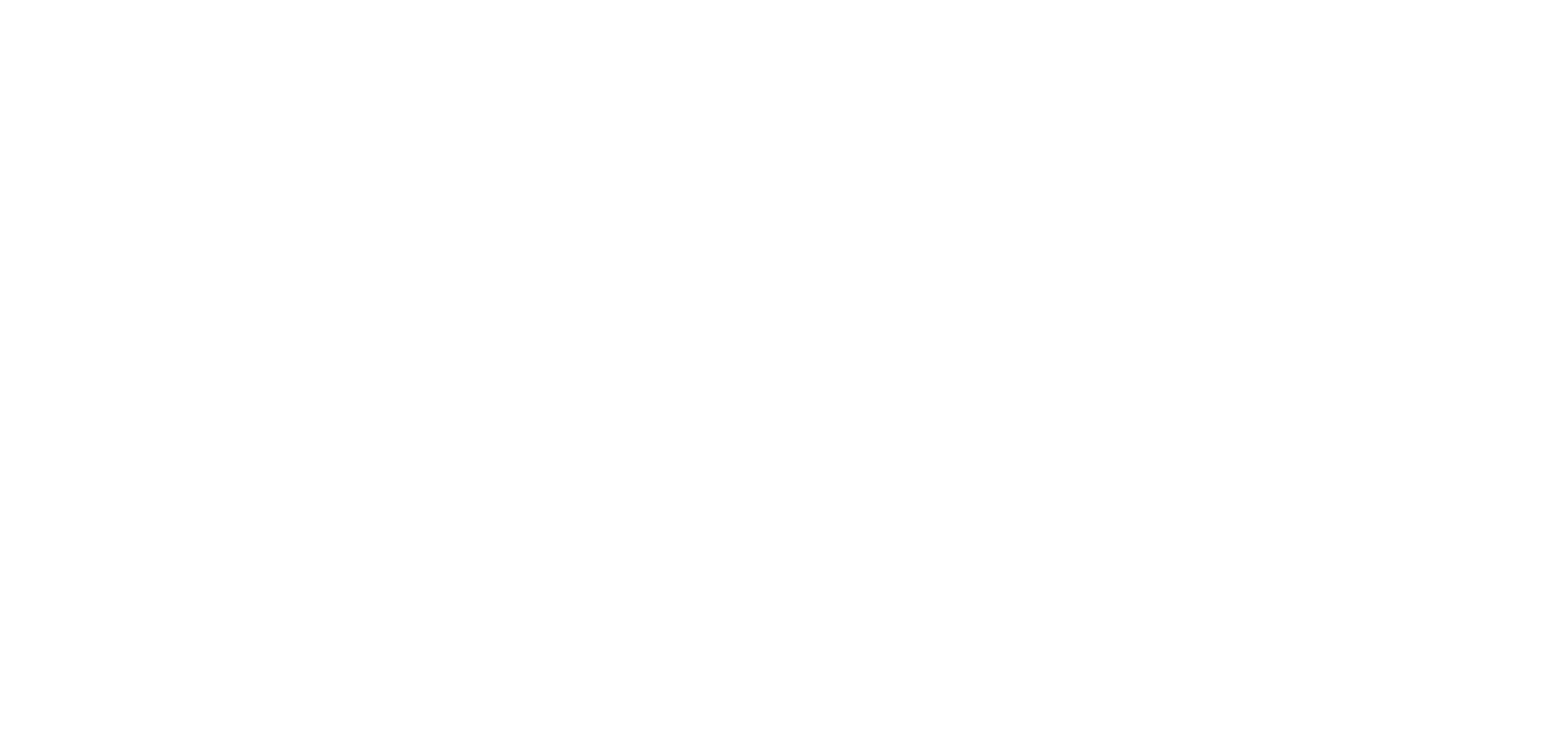
scroll to position [2666, 0]
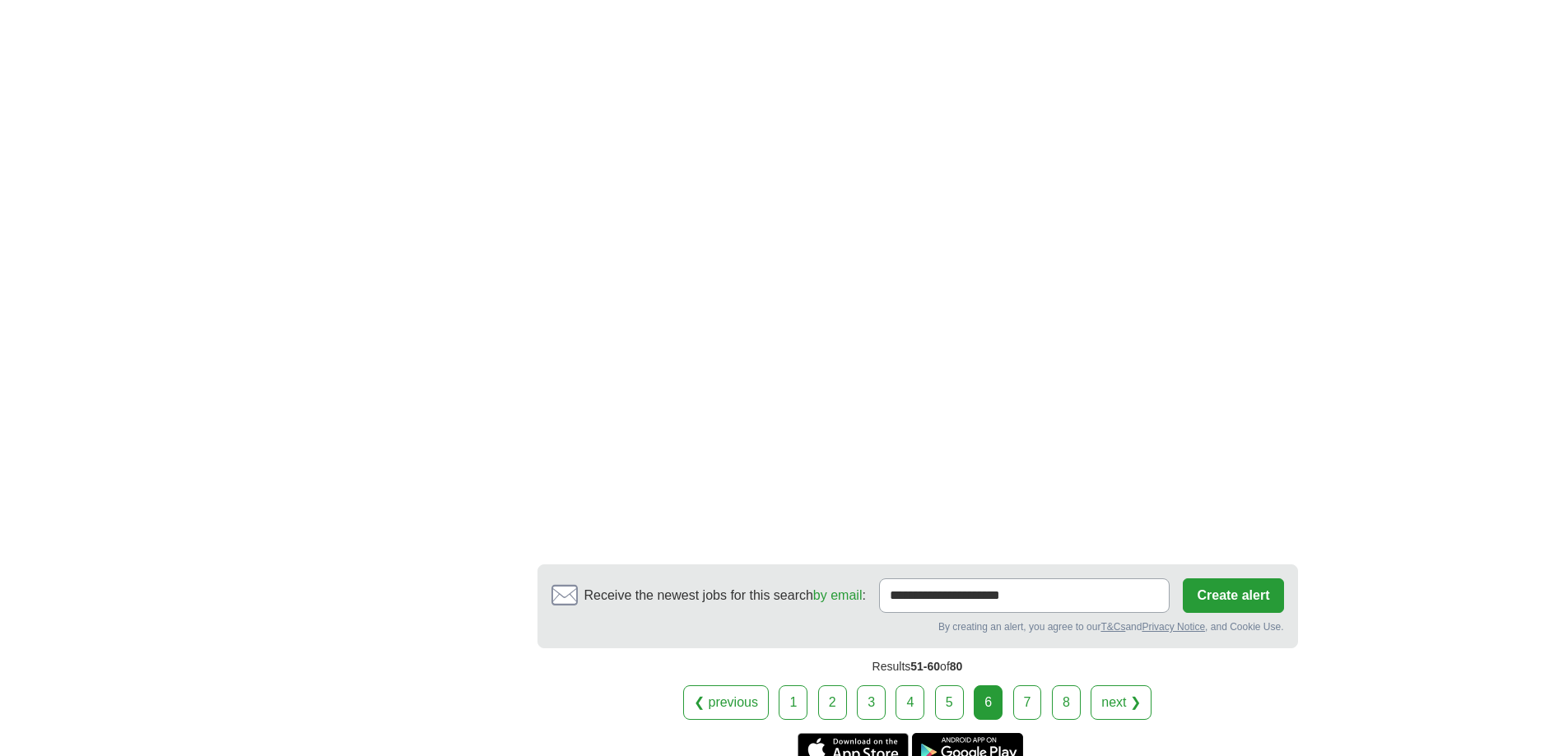
click at [1123, 685] on link "next ❯" at bounding box center [1121, 702] width 61 height 34
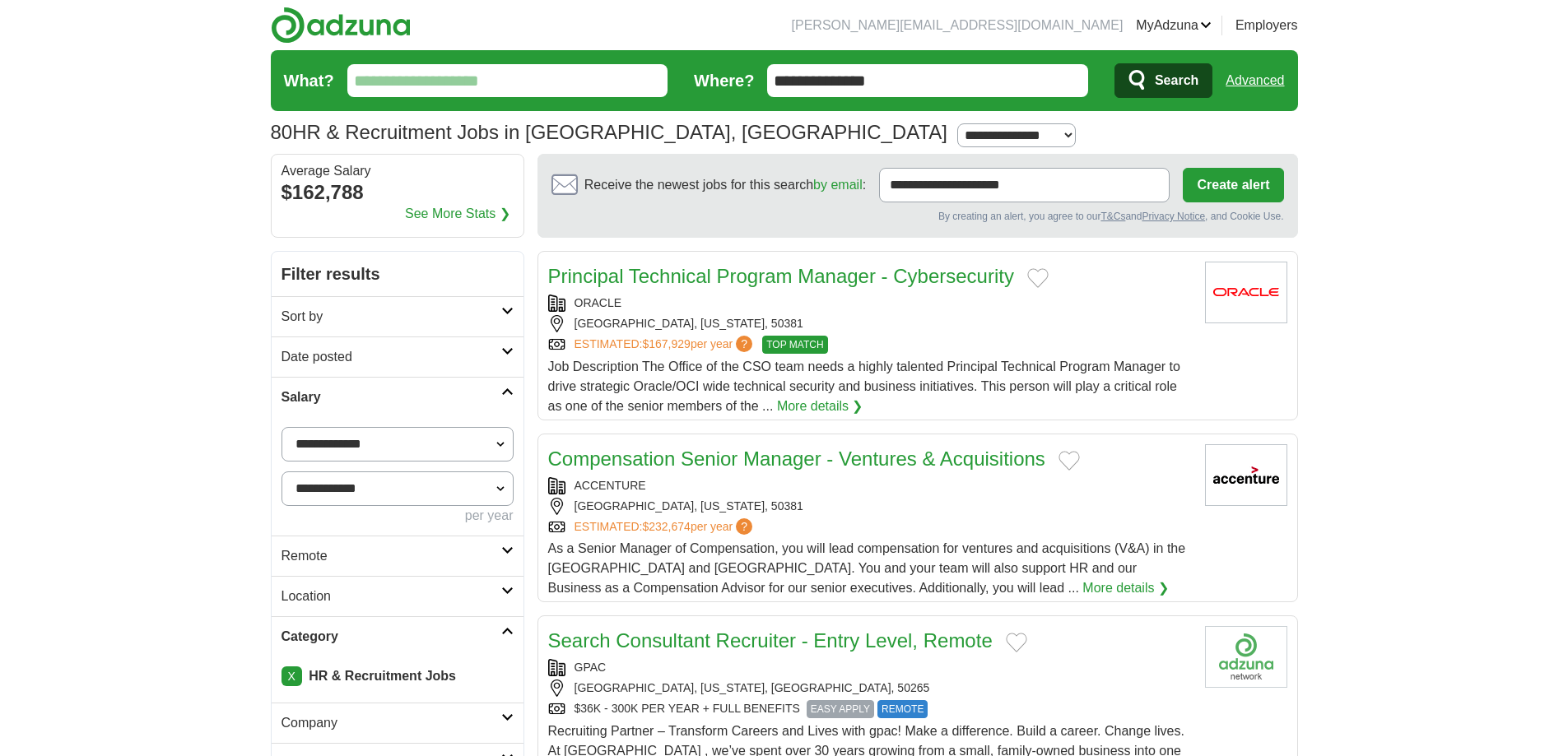
click at [906, 464] on link "Compensation Senior Manager - Ventures & Acquisitions" at bounding box center [797, 458] width 497 height 22
click at [1074, 458] on button "Add to favorite jobs" at bounding box center [1069, 461] width 21 height 19
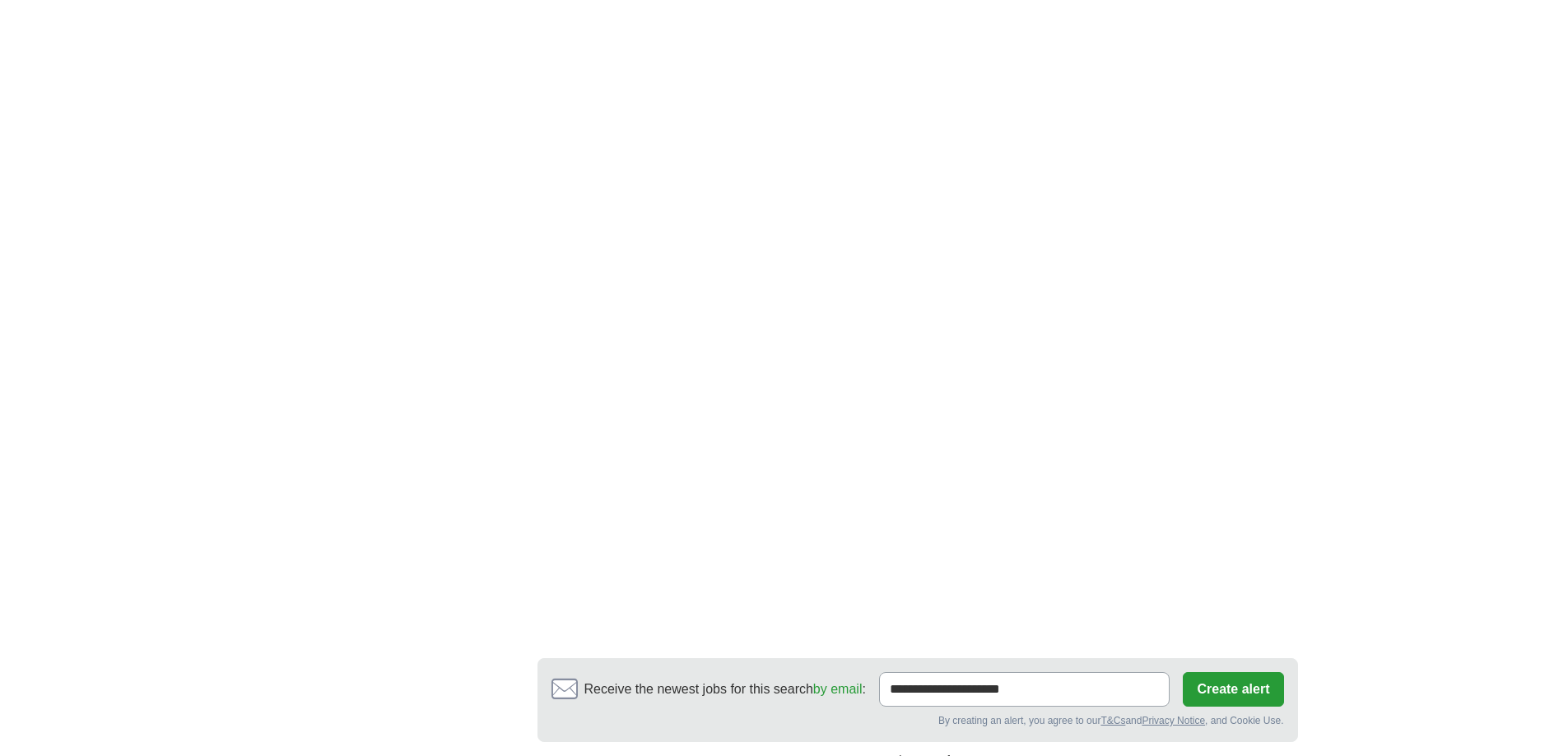
scroll to position [2426, 0]
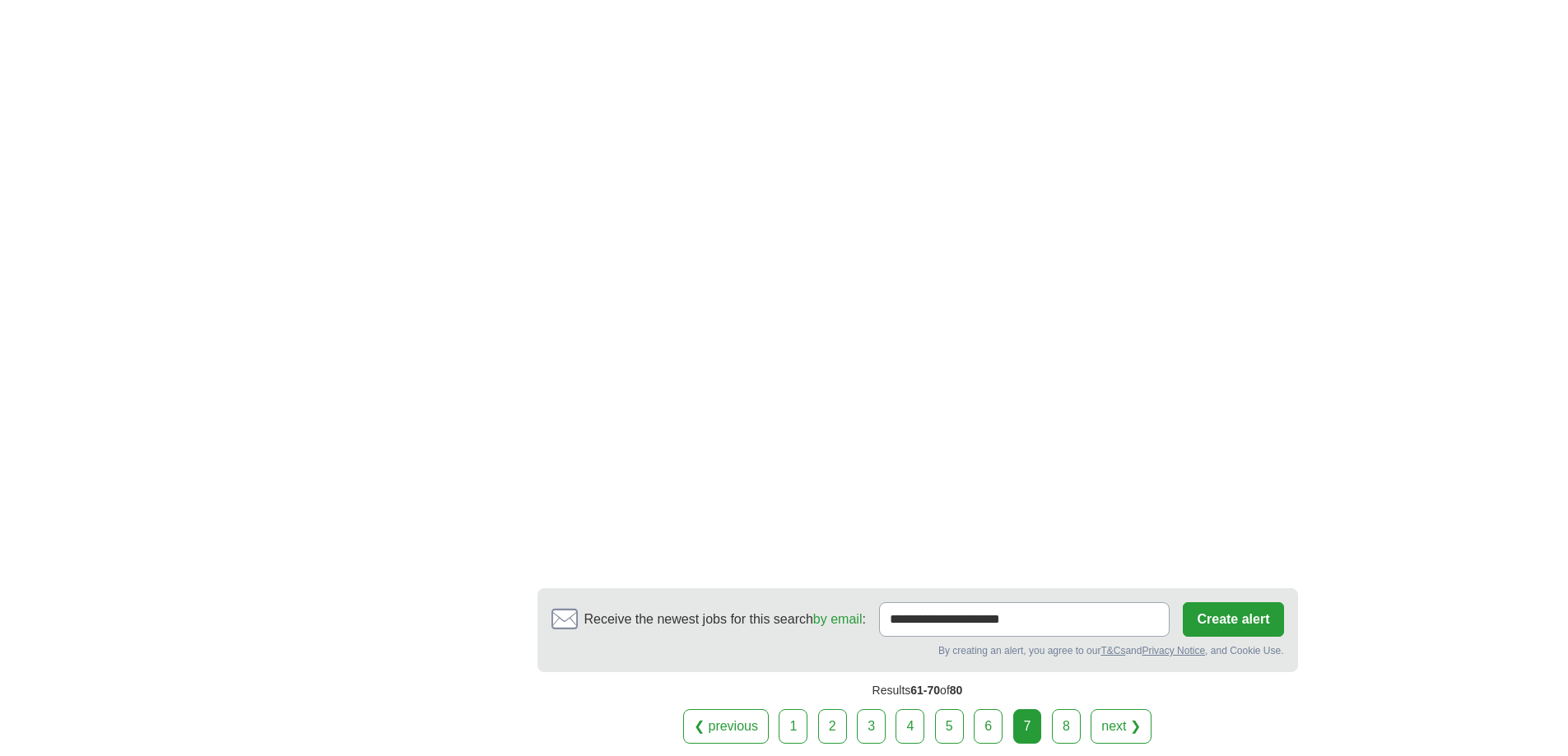
click at [1142, 709] on link "next ❯" at bounding box center [1121, 726] width 61 height 34
